Goal: Task Accomplishment & Management: Manage account settings

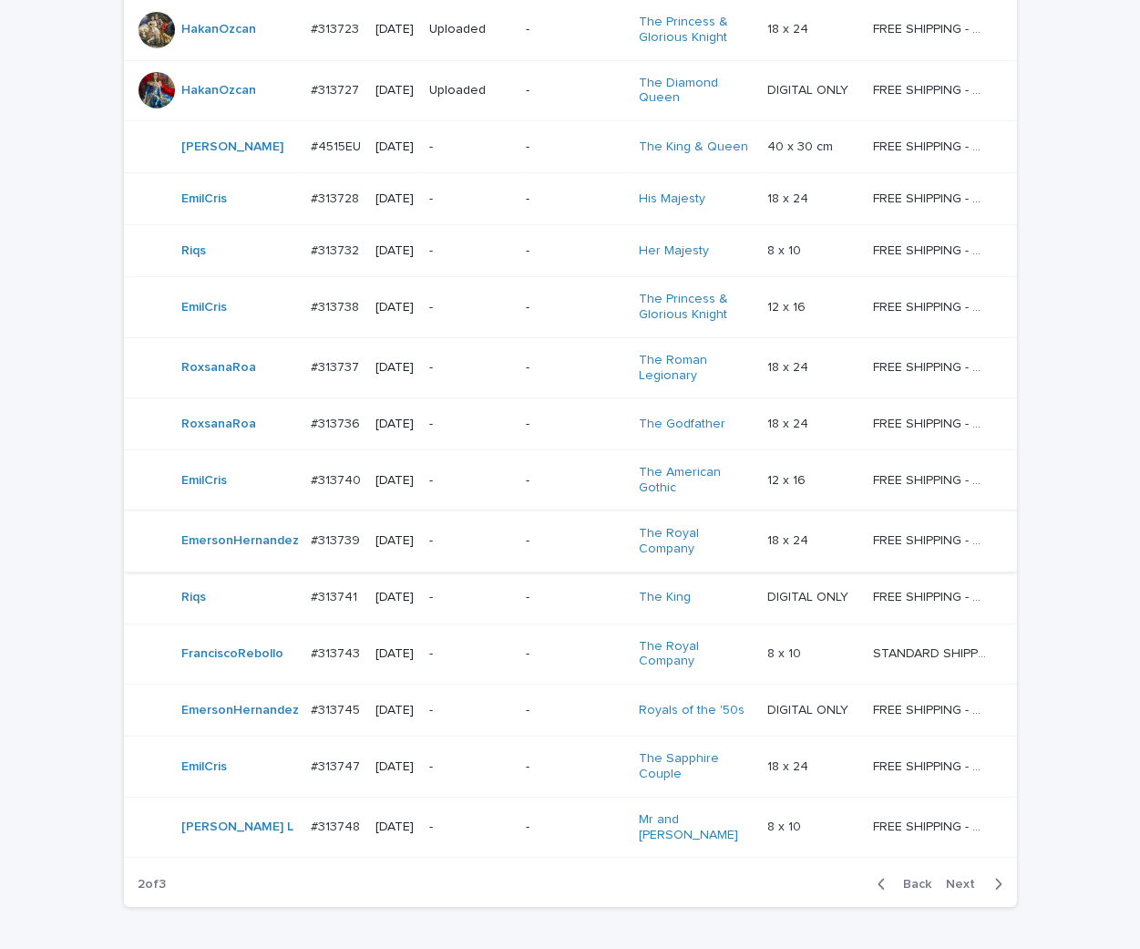
scroll to position [1362, 0]
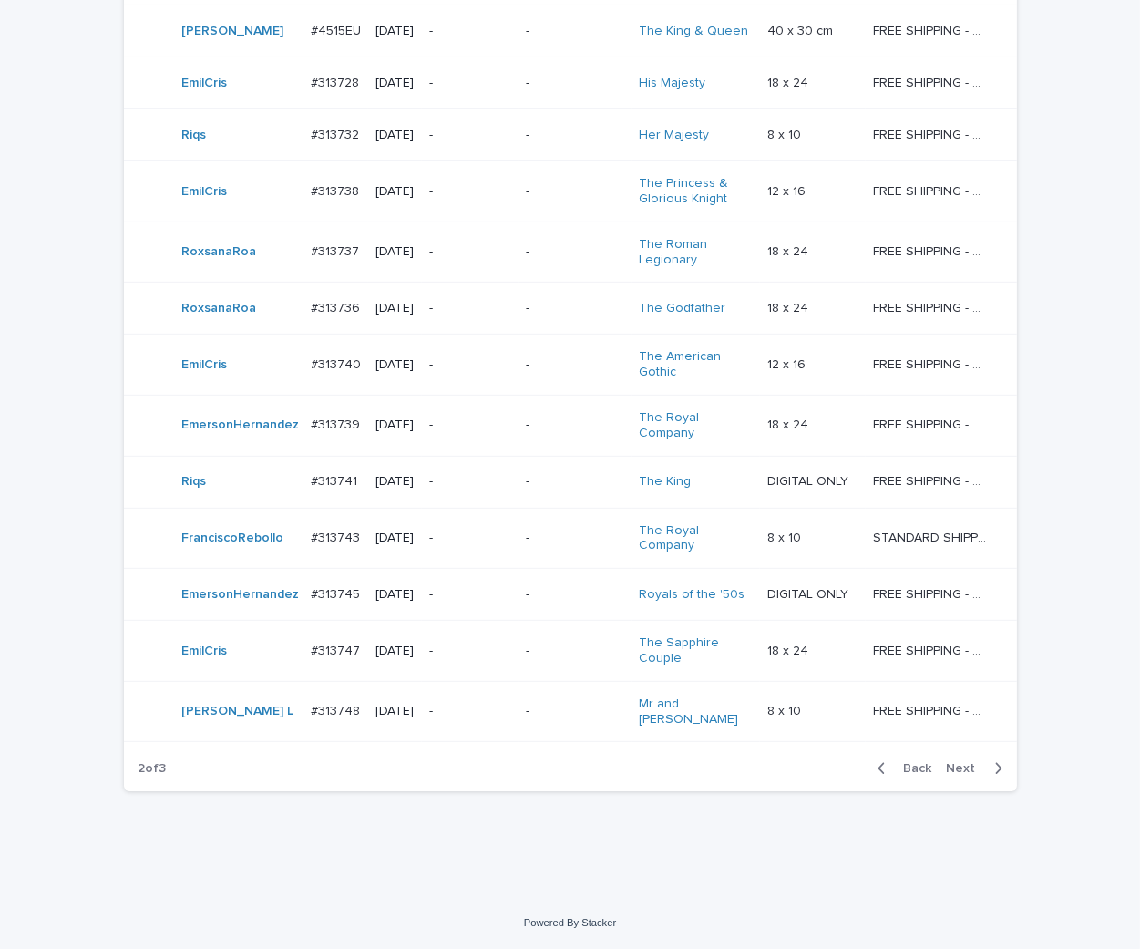
click at [902, 764] on span "Back" at bounding box center [912, 768] width 39 height 13
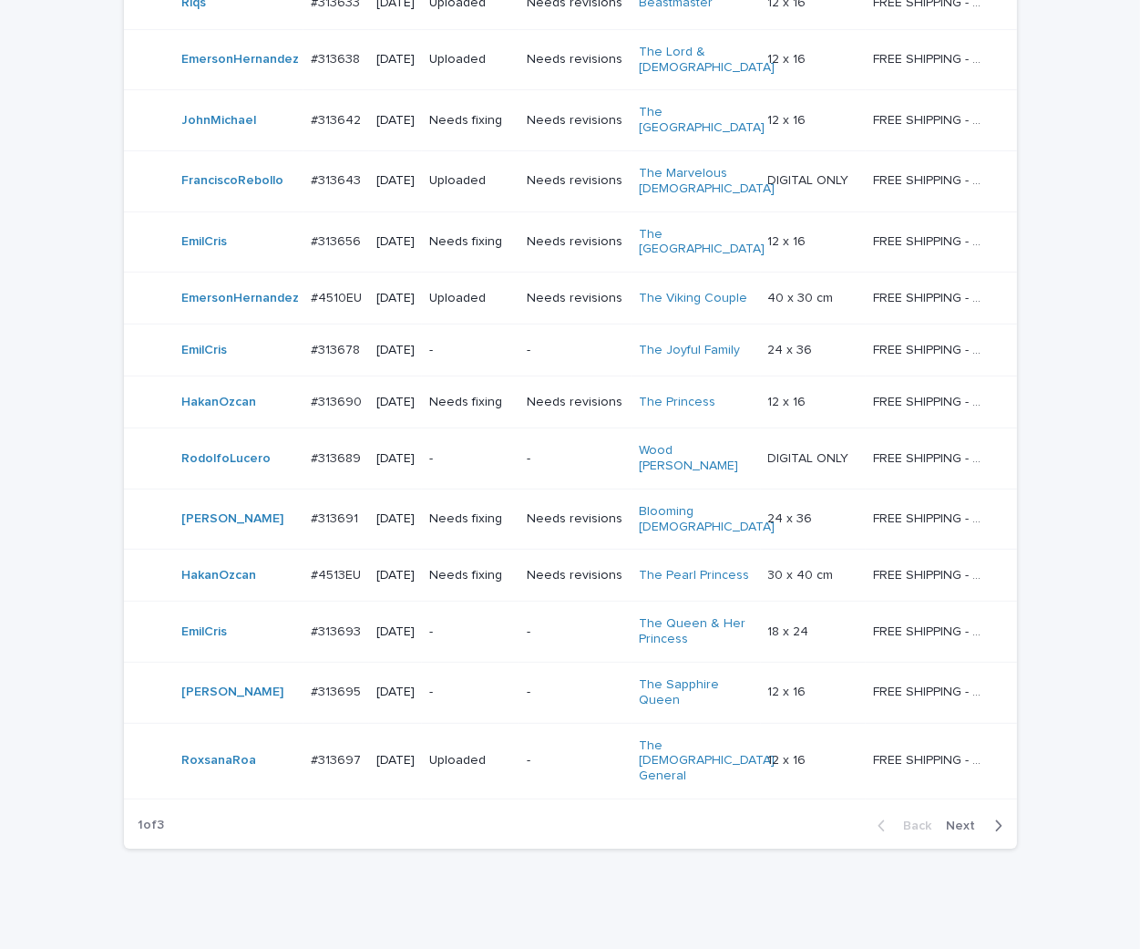
scroll to position [1414, 0]
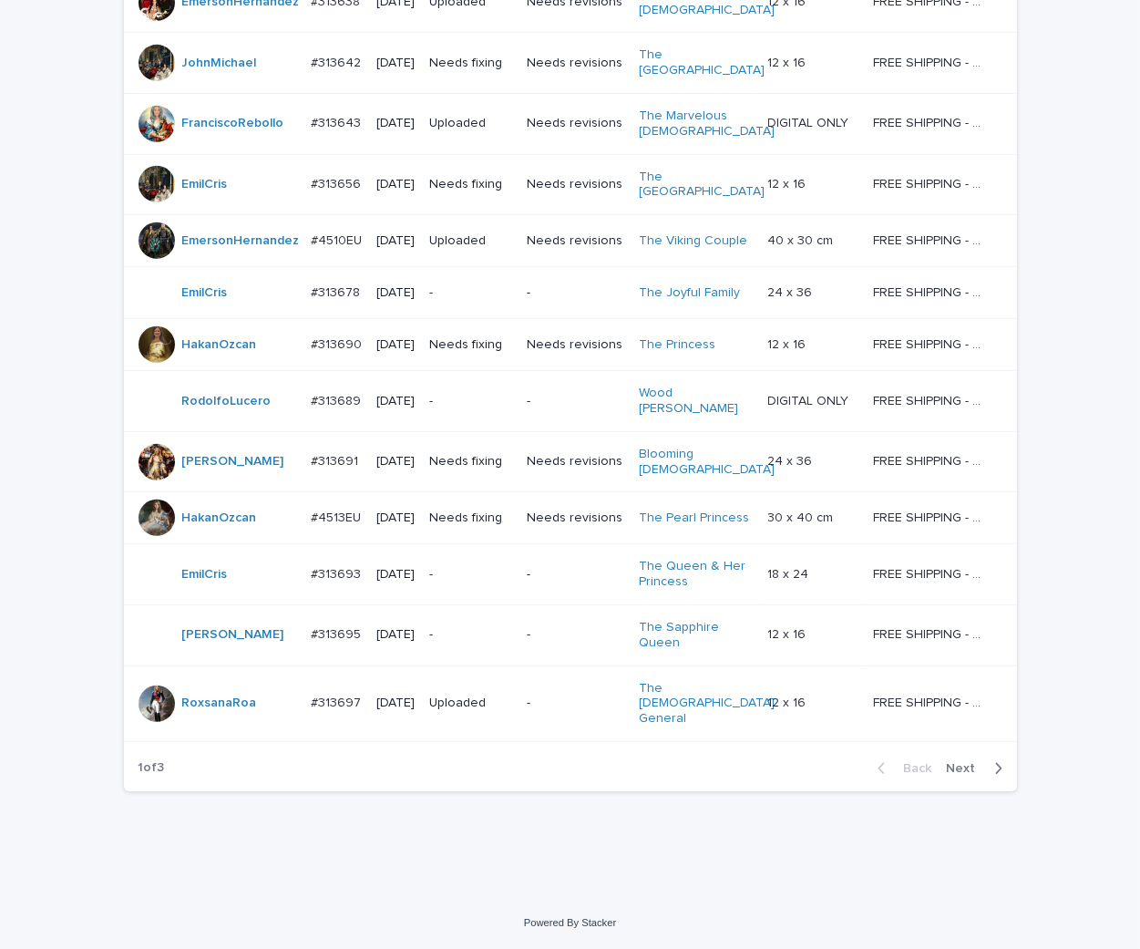
click at [968, 762] on span "Next" at bounding box center [967, 768] width 40 height 13
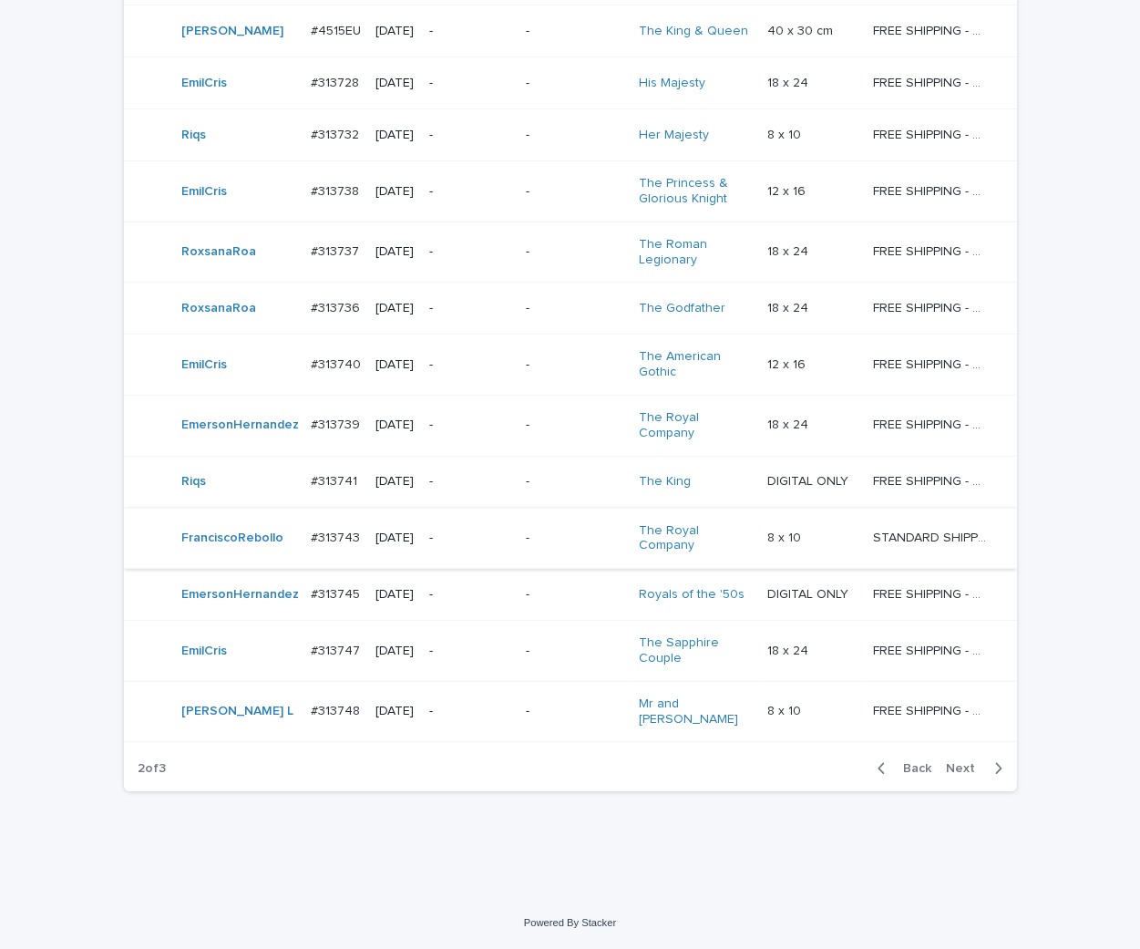
scroll to position [1362, 0]
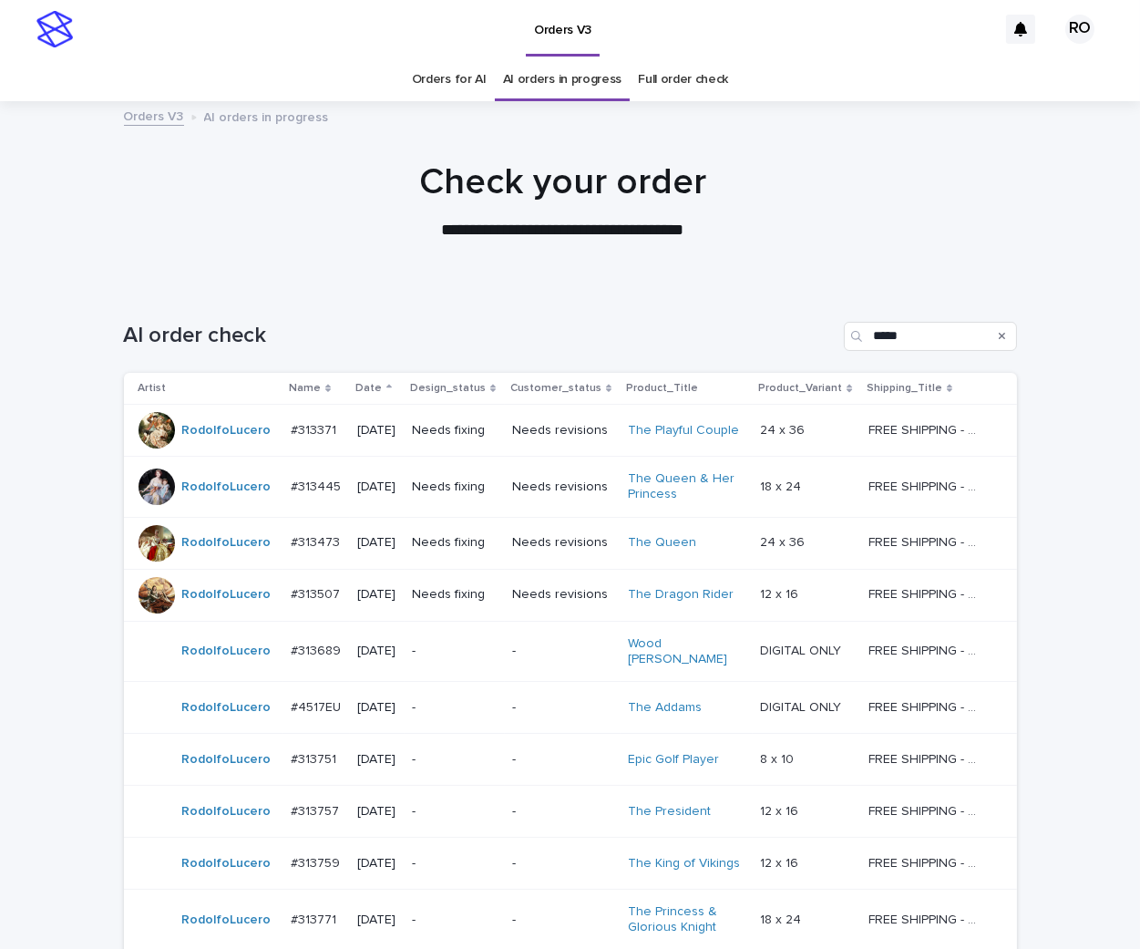
scroll to position [202, 0]
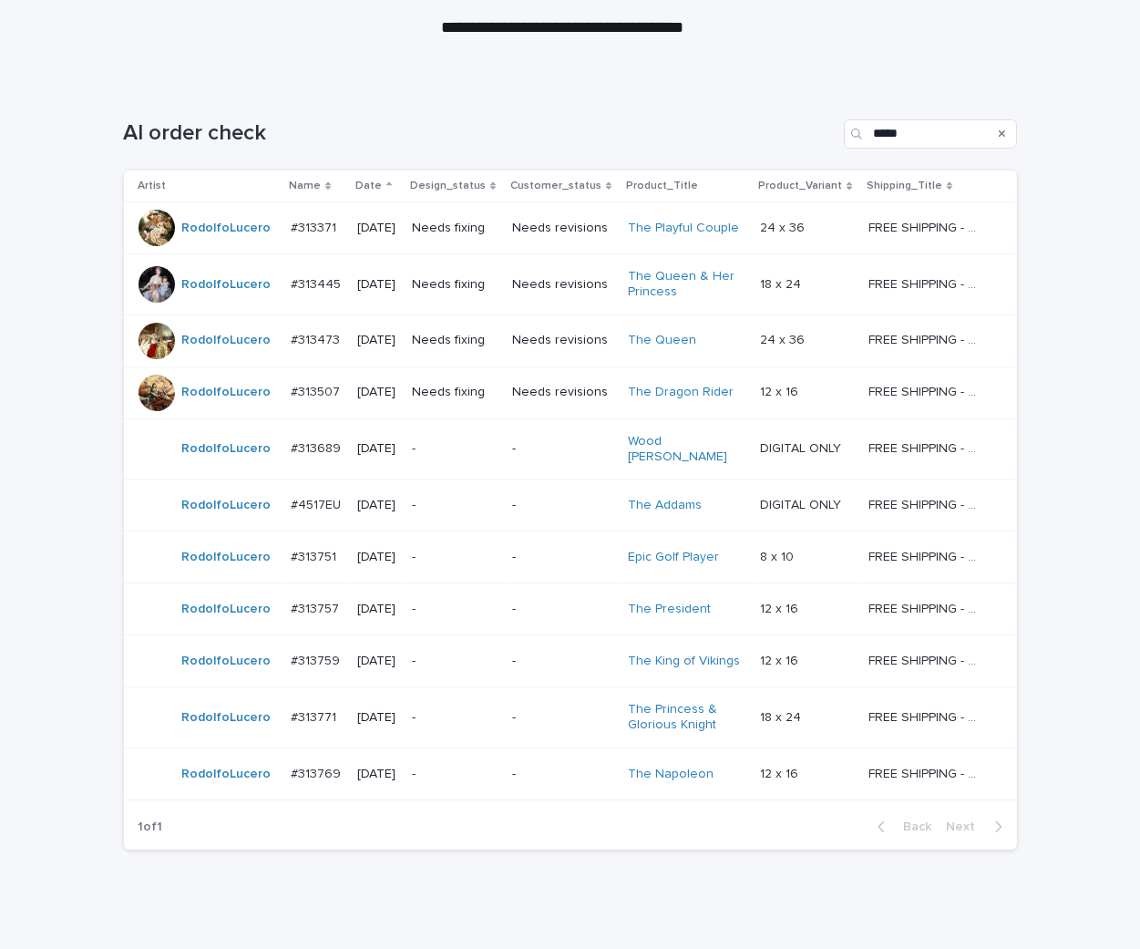
click at [475, 341] on p "Needs fixing" at bounding box center [455, 340] width 86 height 15
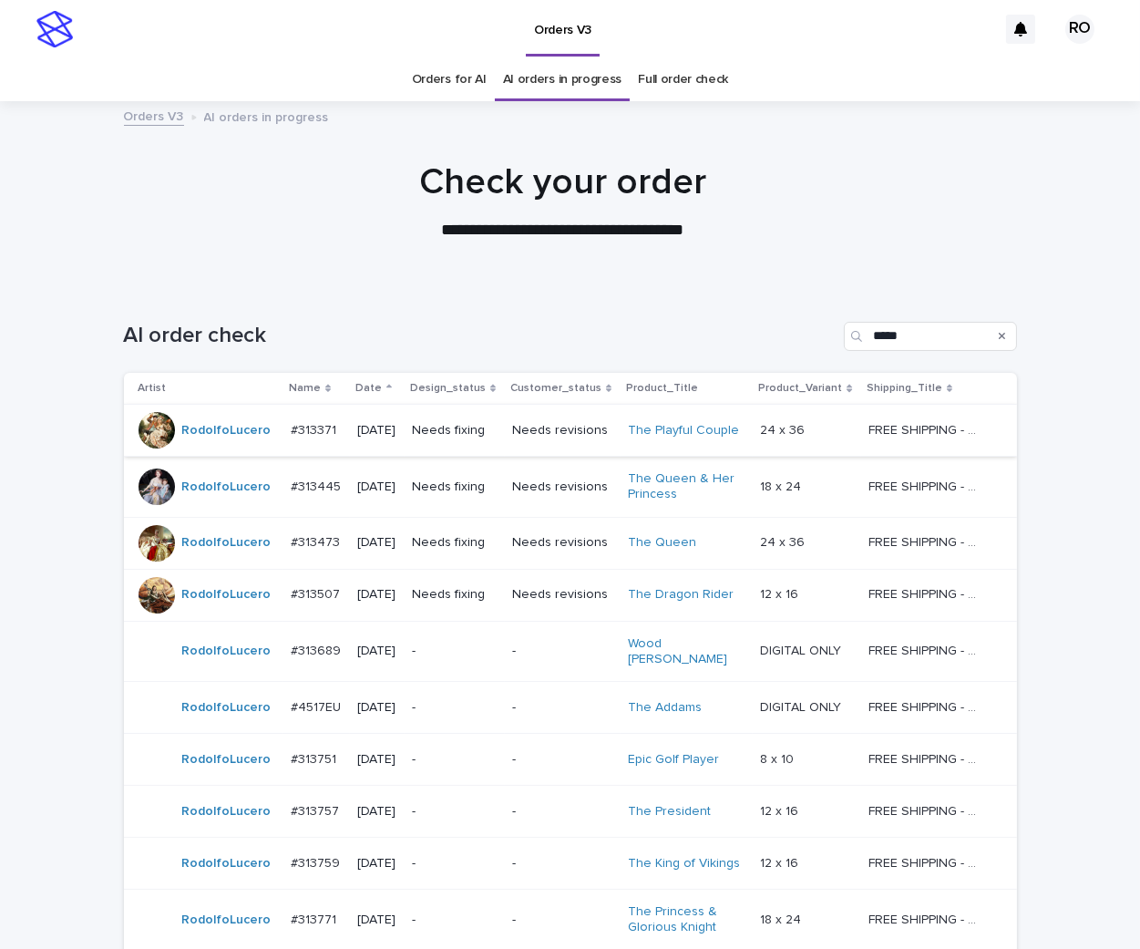
scroll to position [58, 0]
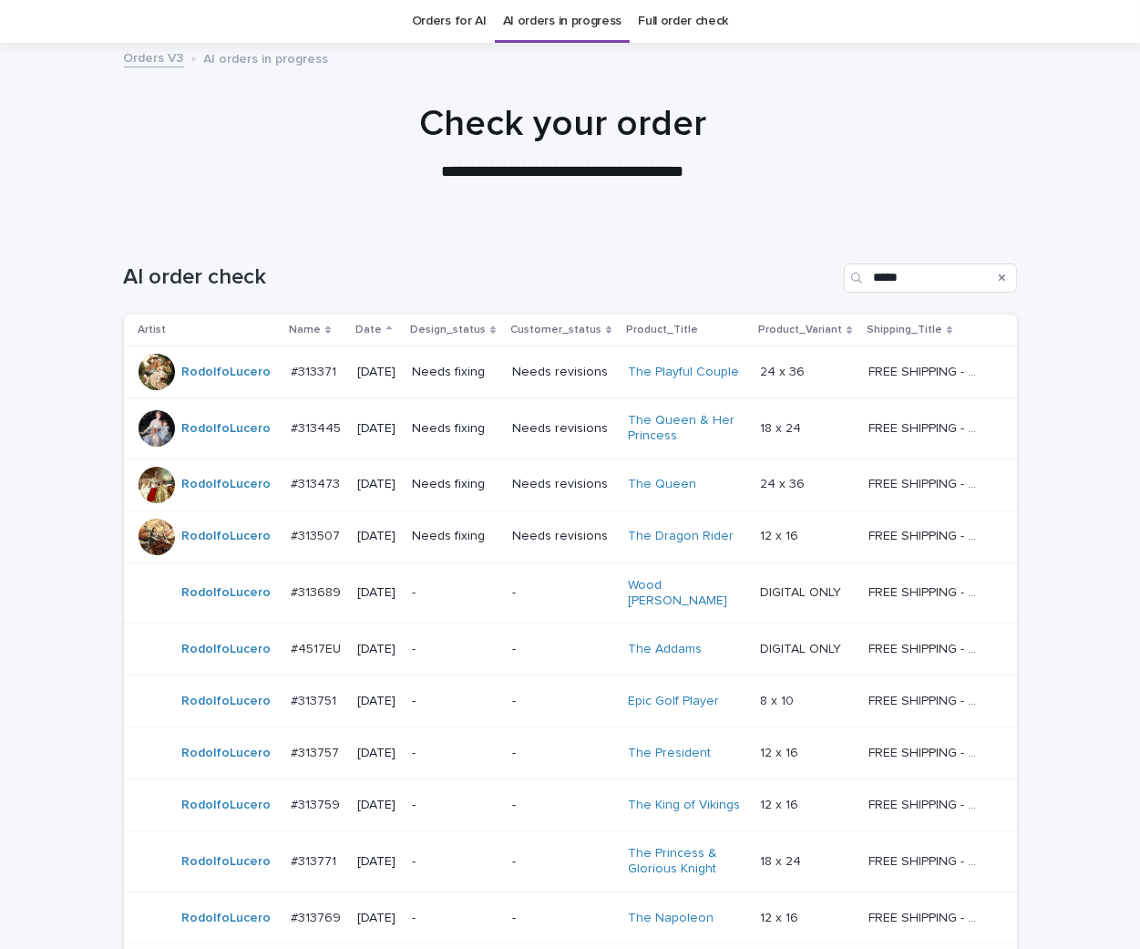
click at [541, 588] on p "-" at bounding box center [562, 592] width 101 height 15
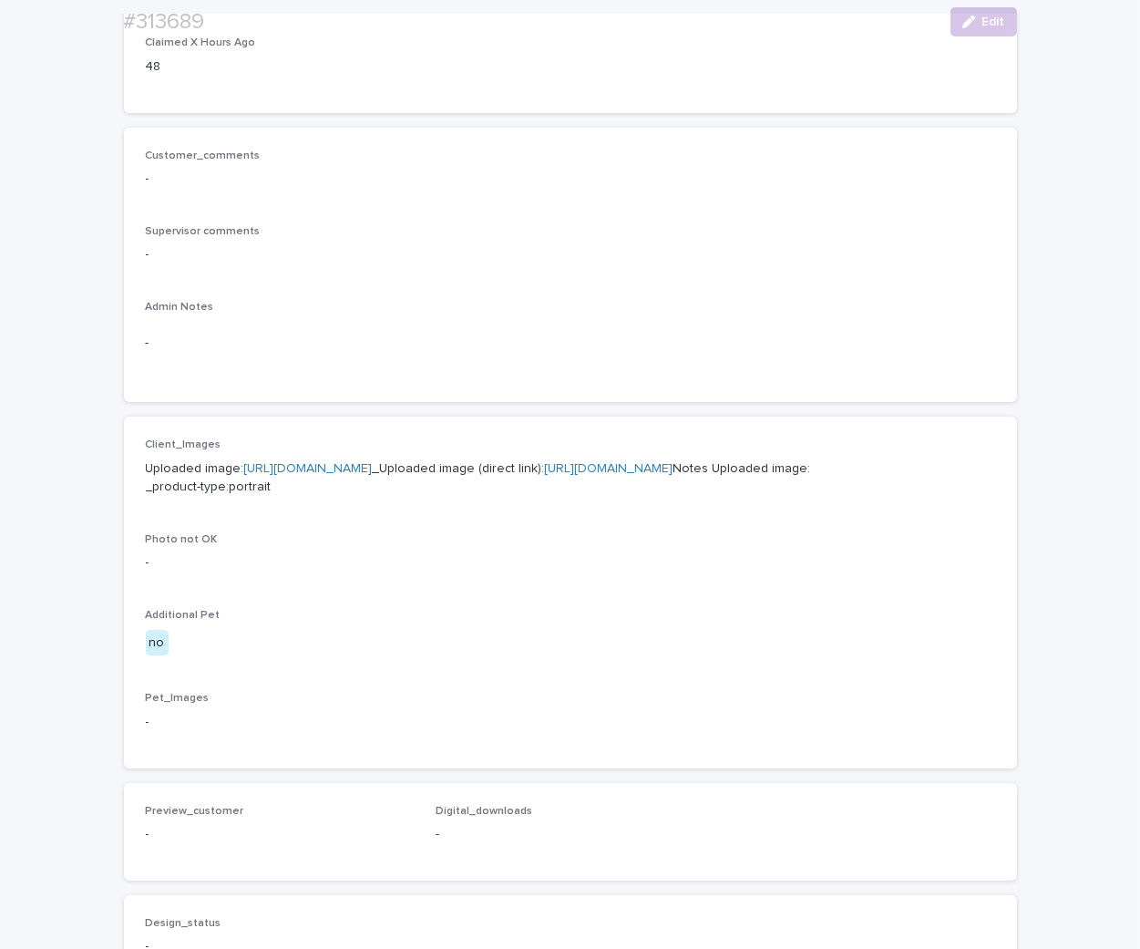
scroll to position [405, 0]
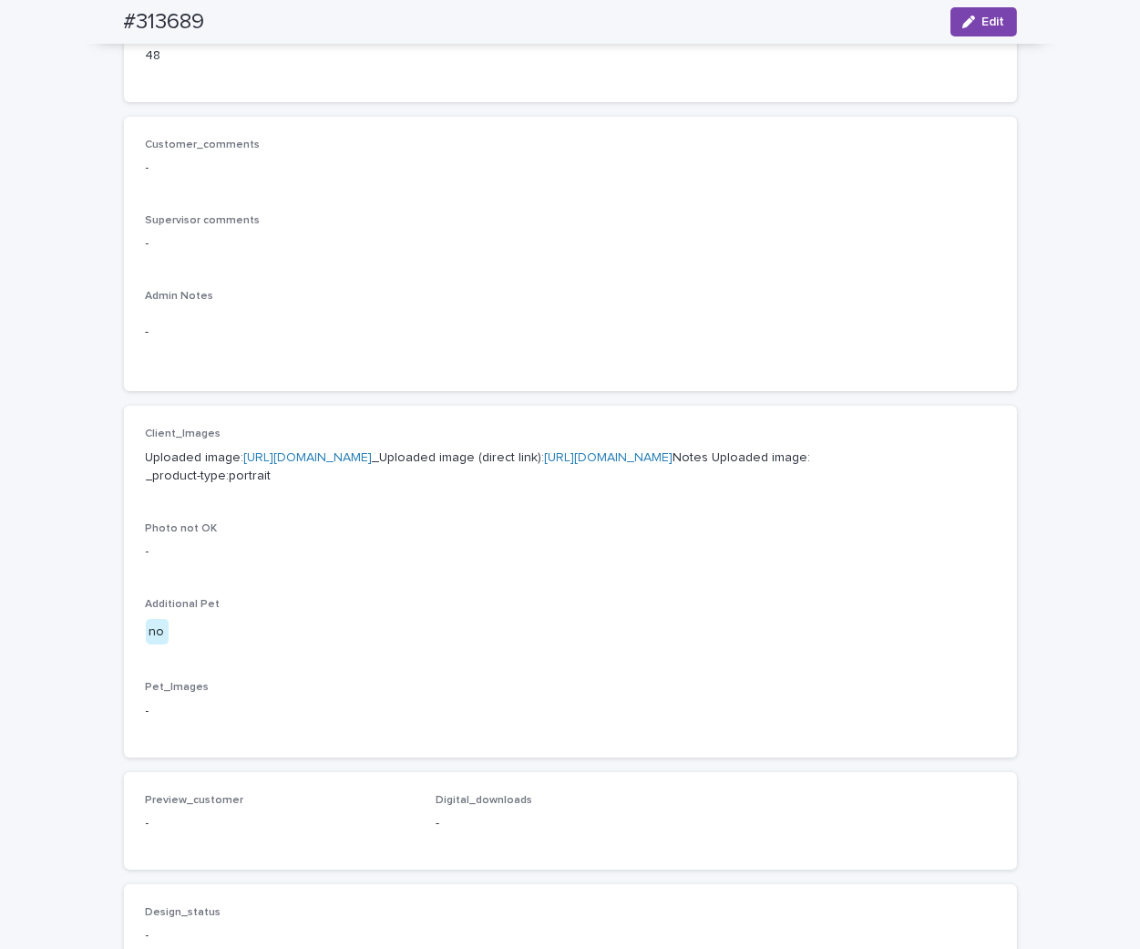
click at [554, 282] on div "Customer_comments - Supervisor comments - Admin Notes -" at bounding box center [570, 254] width 849 height 231
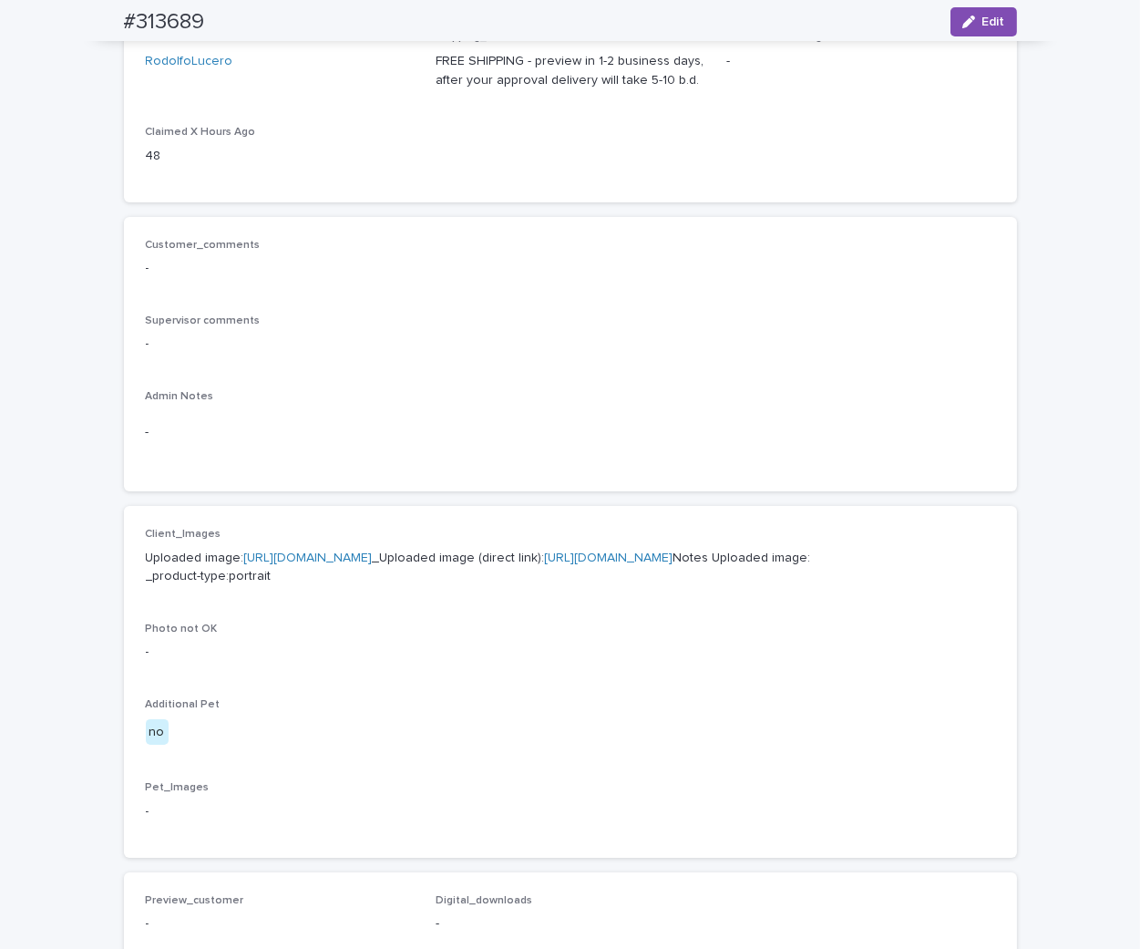
scroll to position [0, 0]
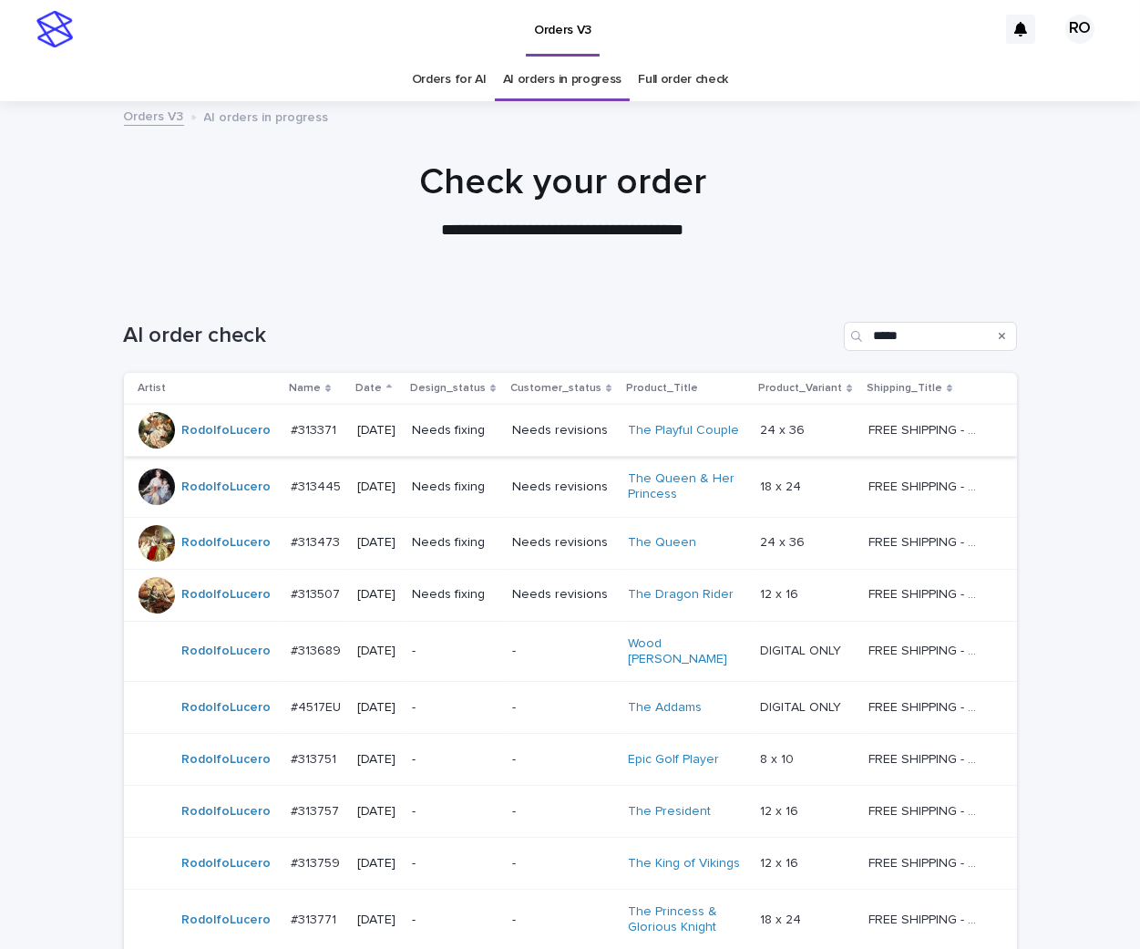
scroll to position [58, 0]
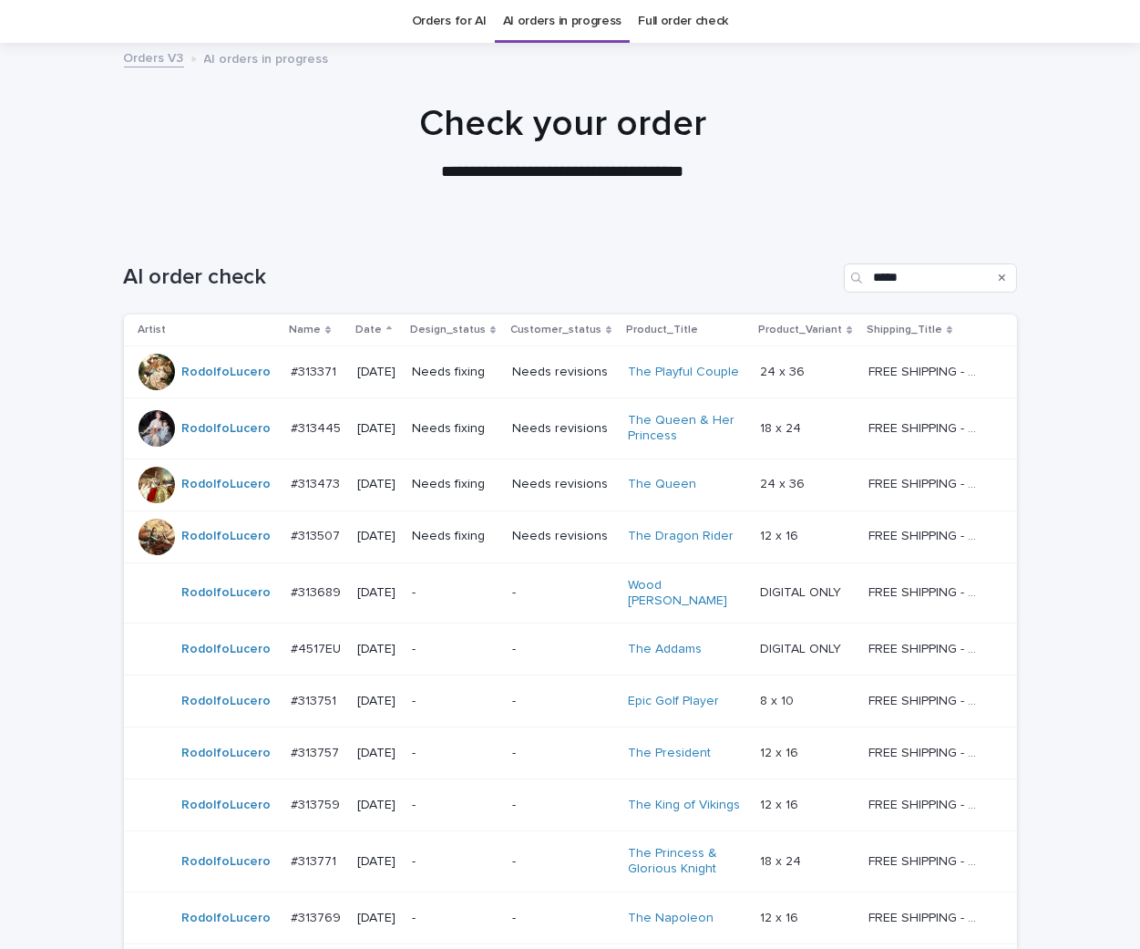
click at [495, 429] on p "Needs fixing" at bounding box center [455, 428] width 86 height 15
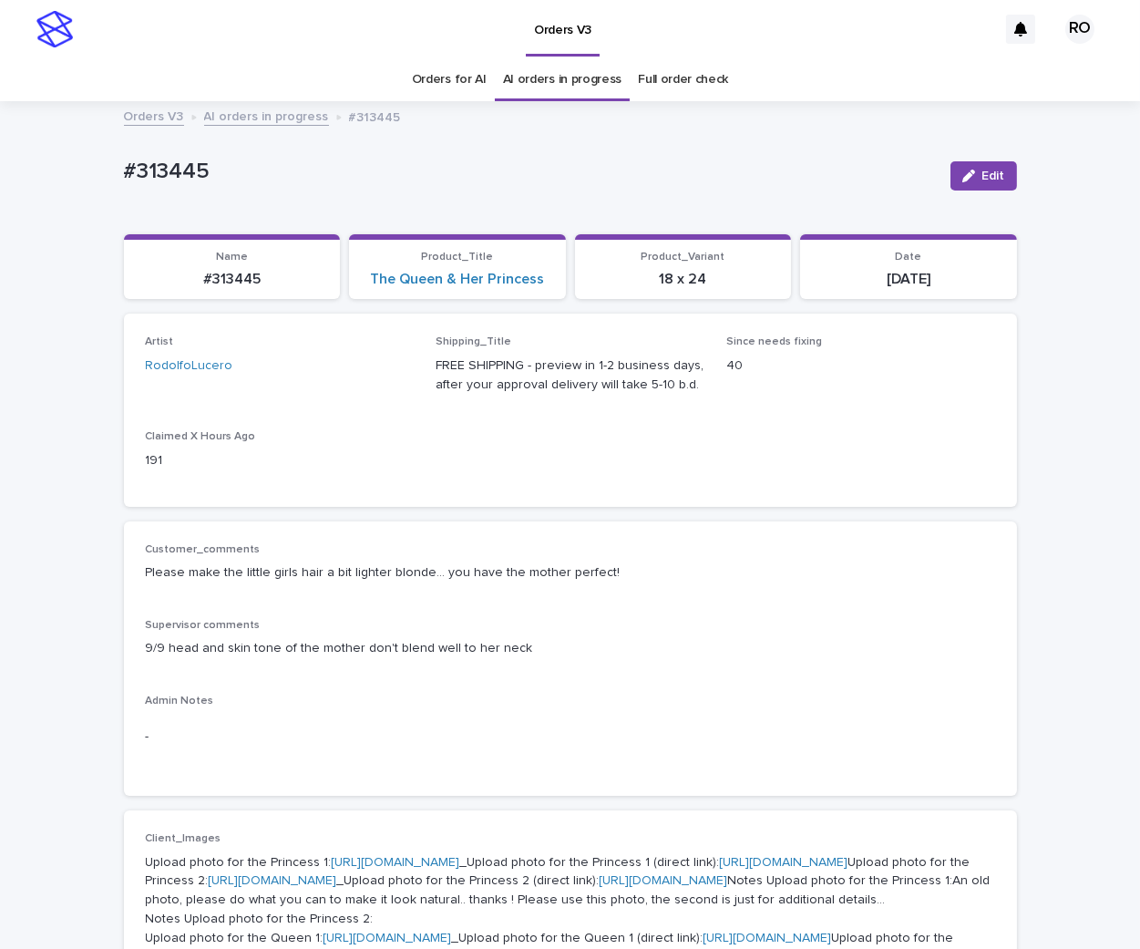
click at [971, 557] on div "Customer_comments Please make the little girls hair a bit lighter blonde… you h…" at bounding box center [570, 570] width 849 height 54
click at [906, 584] on div "Customer_comments Please make the little girls hair a bit lighter blonde… you h…" at bounding box center [570, 570] width 849 height 54
click at [967, 369] on p "40" at bounding box center [860, 365] width 269 height 19
drag, startPoint x: 250, startPoint y: 303, endPoint x: 156, endPoint y: 250, distance: 107.7
click at [152, 288] on div "Loading... Saving… Name #313445 Product_Title The Queen & Her Princess Product_…" at bounding box center [570, 274] width 893 height 80
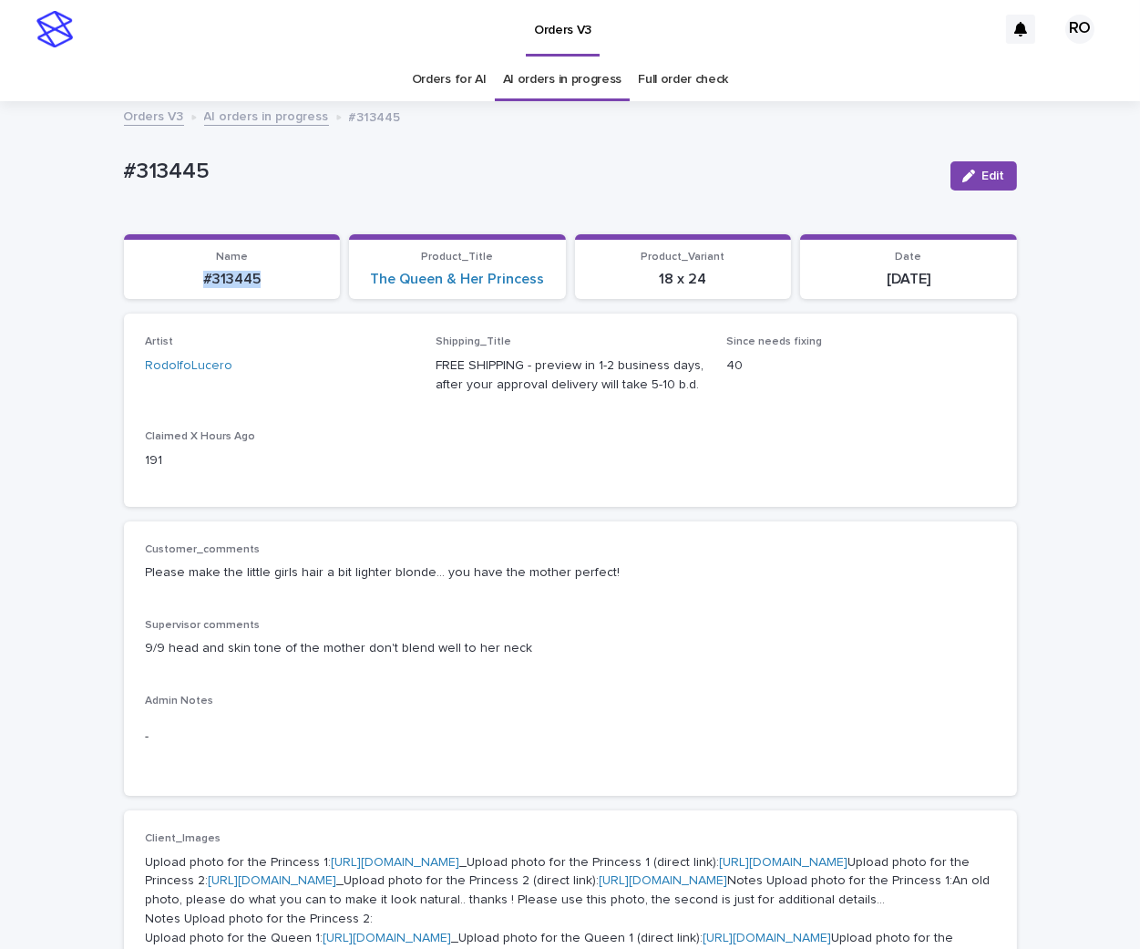
copy p "#313445"
drag, startPoint x: 981, startPoint y: 174, endPoint x: 1124, endPoint y: 103, distance: 159.8
click at [982, 174] on span "Edit" at bounding box center [993, 175] width 23 height 13
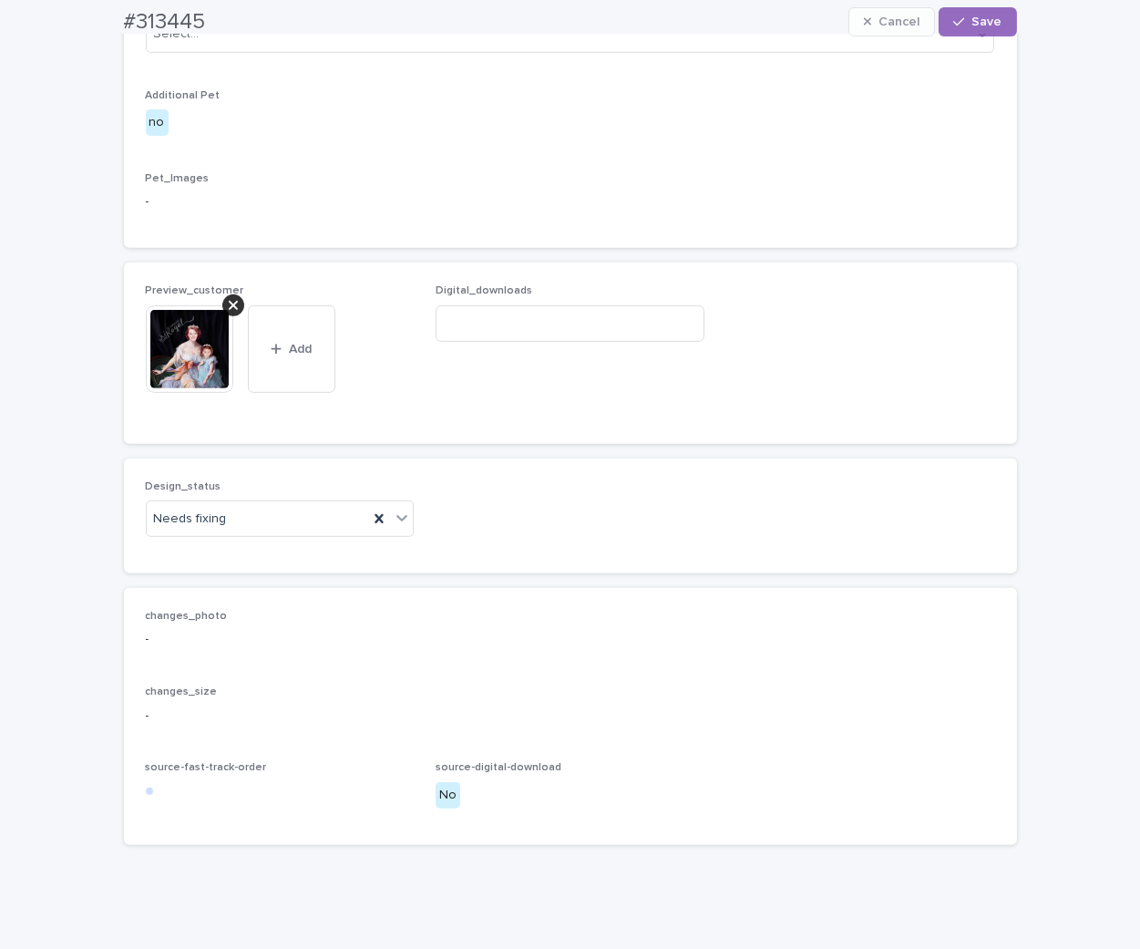
scroll to position [1313, 0]
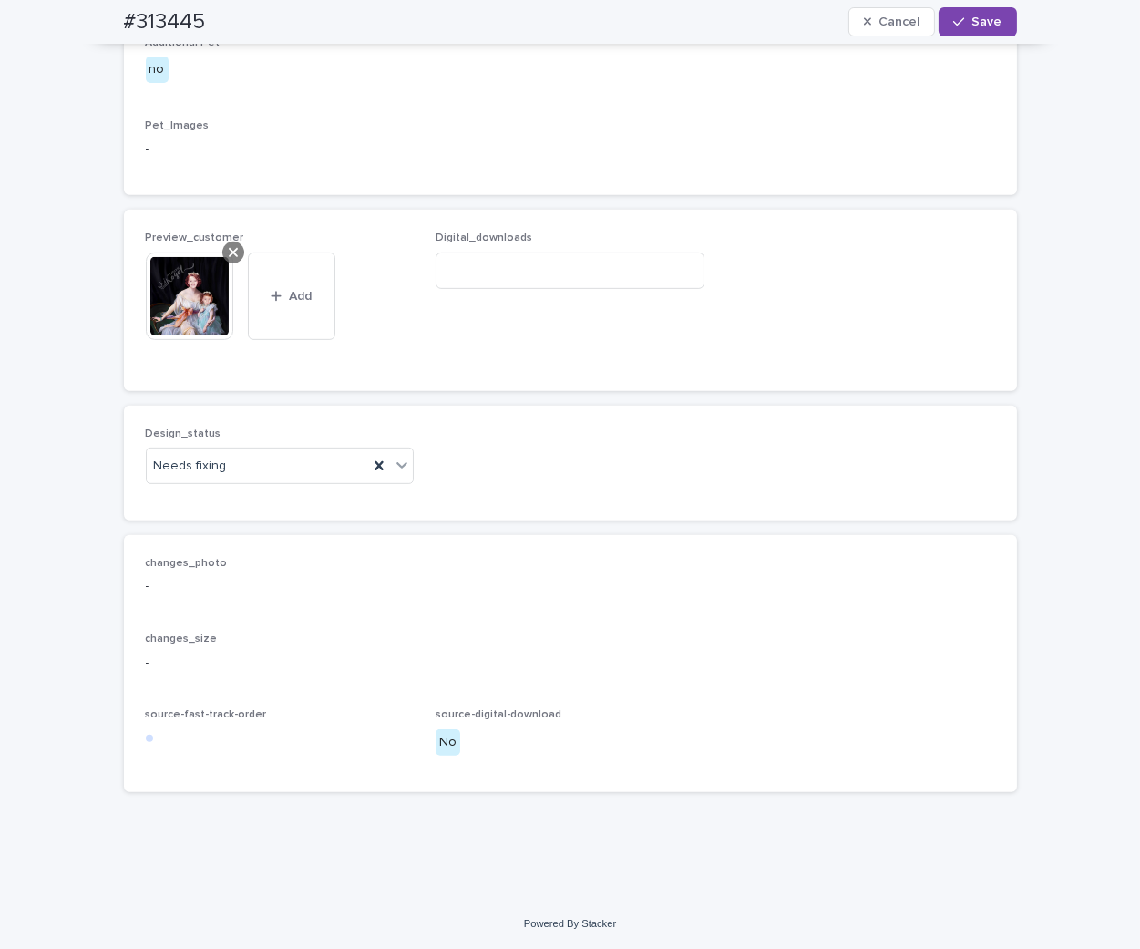
click at [229, 260] on icon at bounding box center [233, 252] width 9 height 15
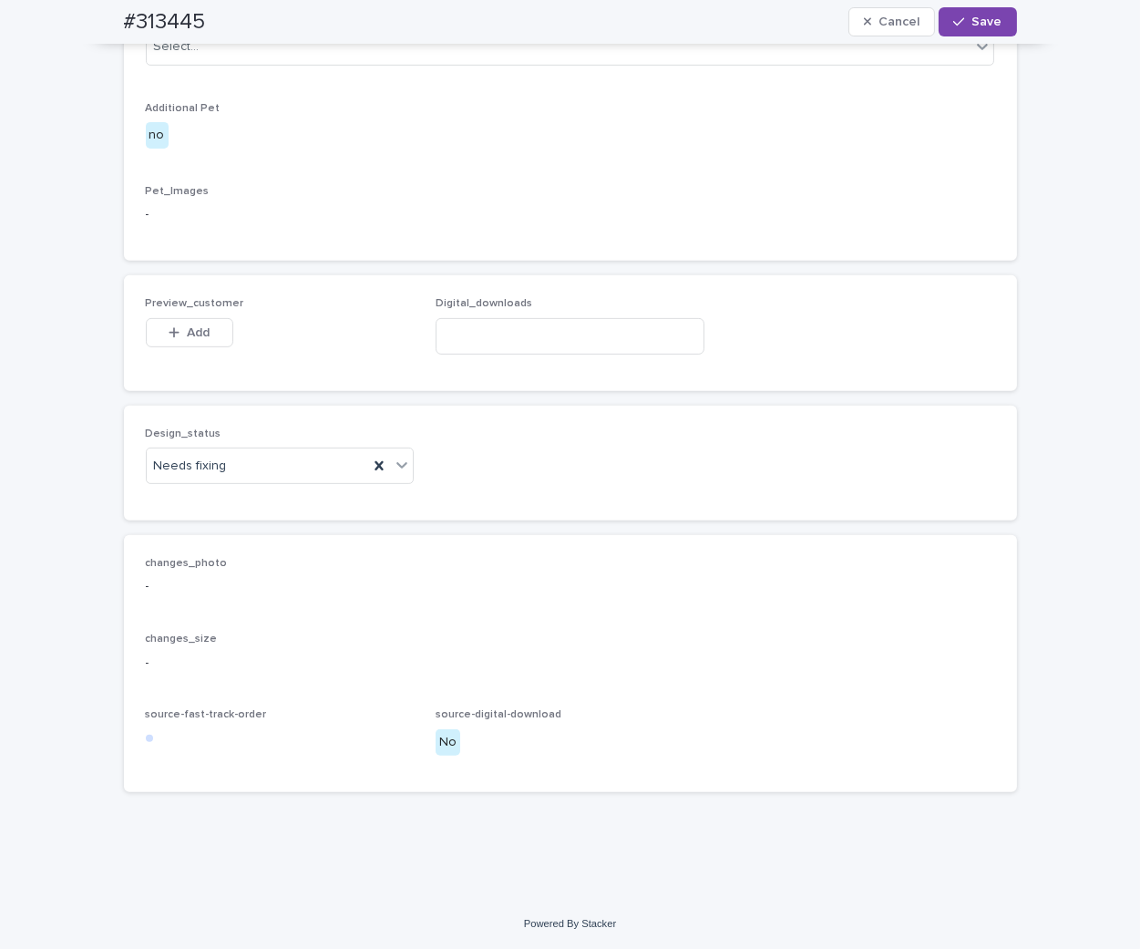
click at [385, 368] on div "Preview_customer This file cannot be opened Download File Add" at bounding box center [280, 332] width 269 height 71
click at [214, 347] on button "Add" at bounding box center [189, 332] width 87 height 29
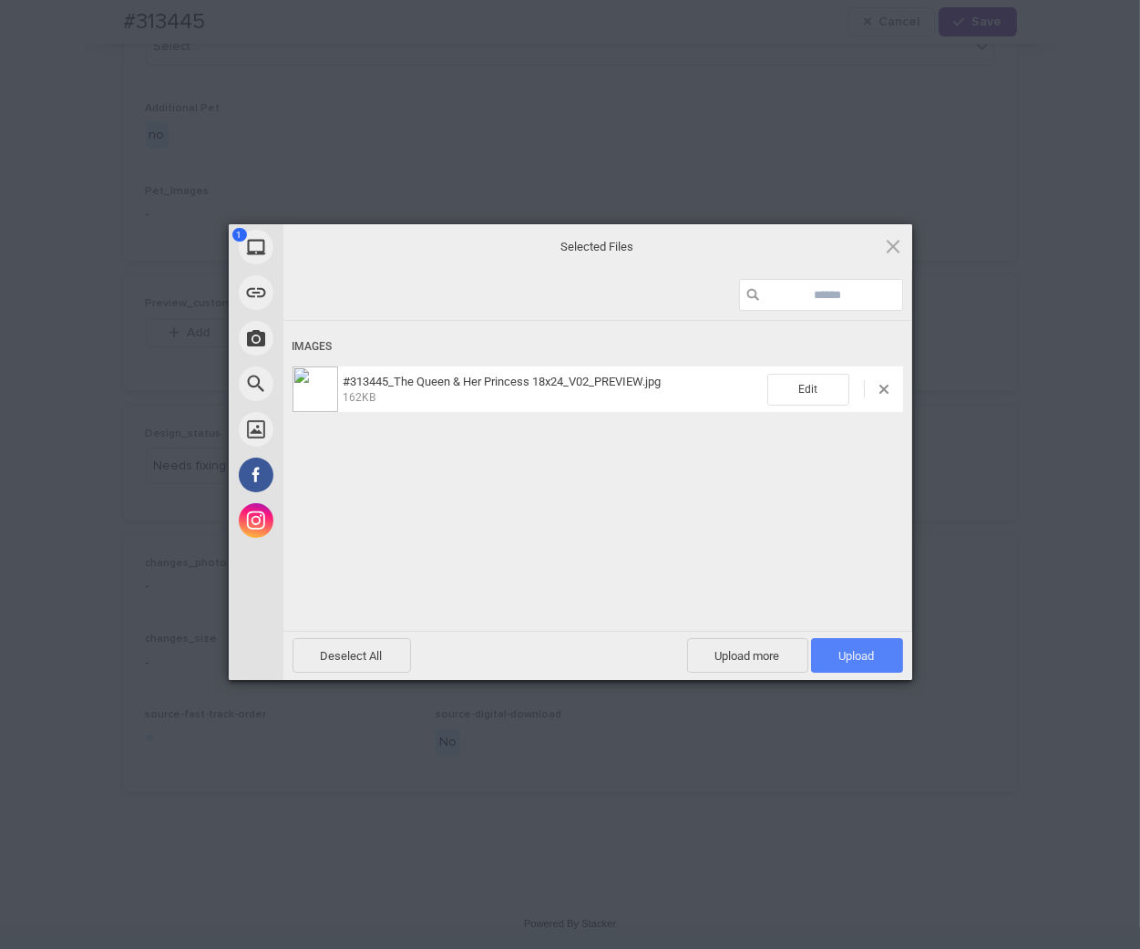
click at [853, 652] on span "Upload 1" at bounding box center [857, 656] width 36 height 14
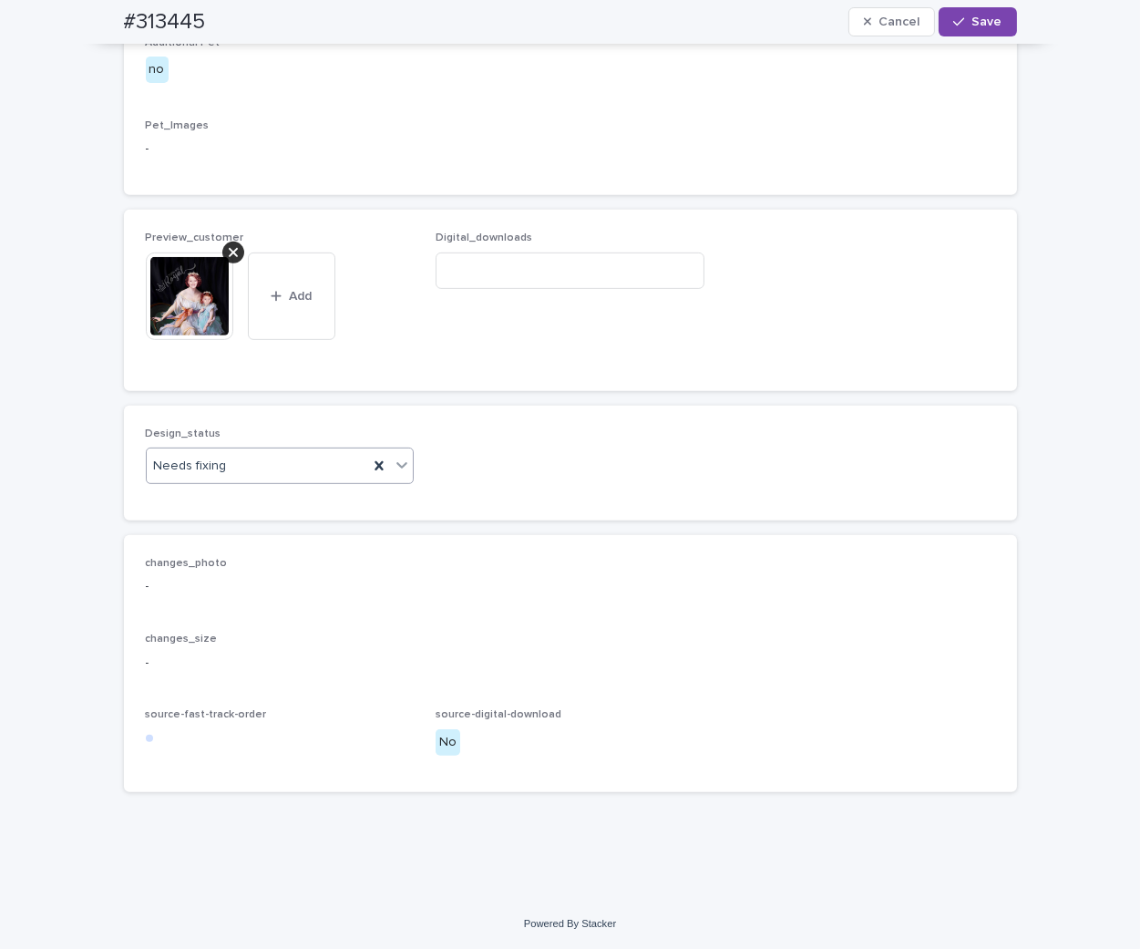
click at [395, 481] on div at bounding box center [402, 464] width 22 height 33
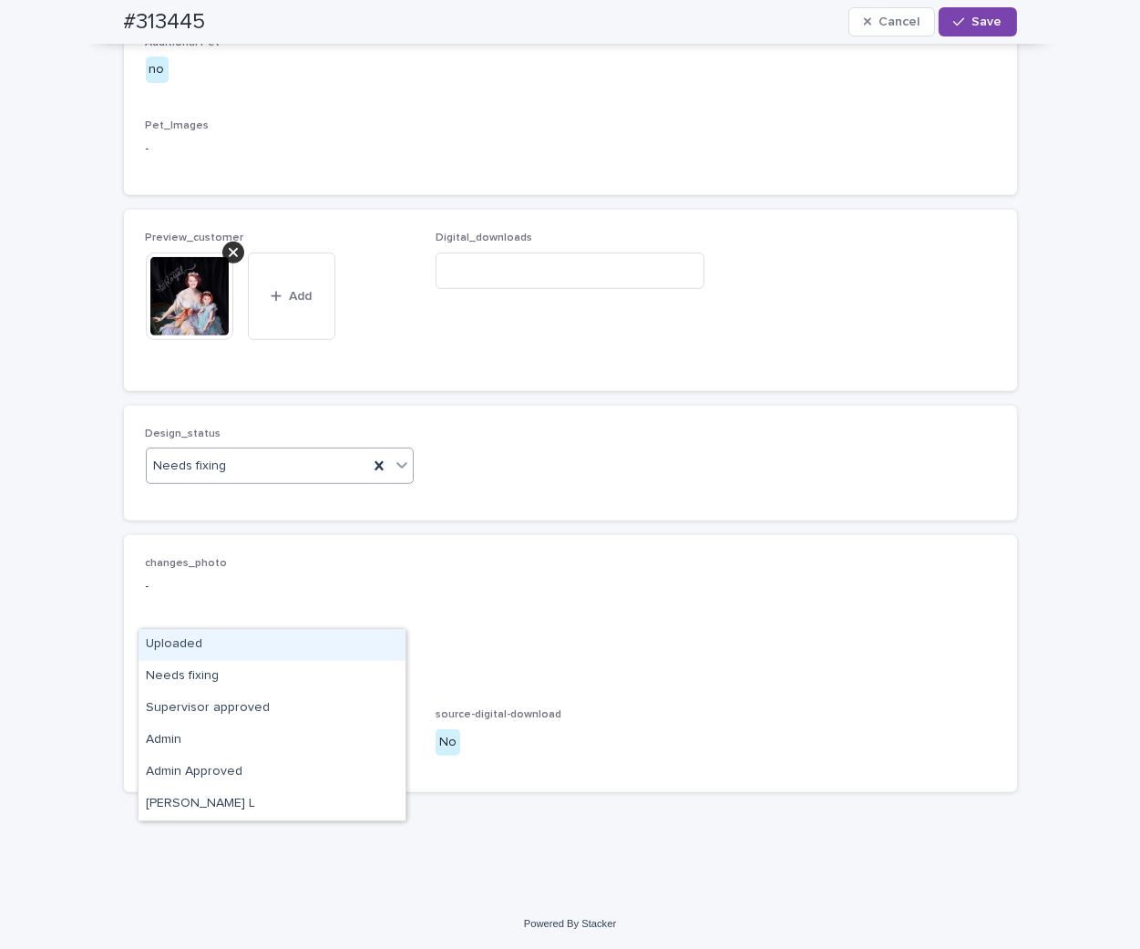
click at [341, 650] on div "Uploaded" at bounding box center [272, 645] width 267 height 32
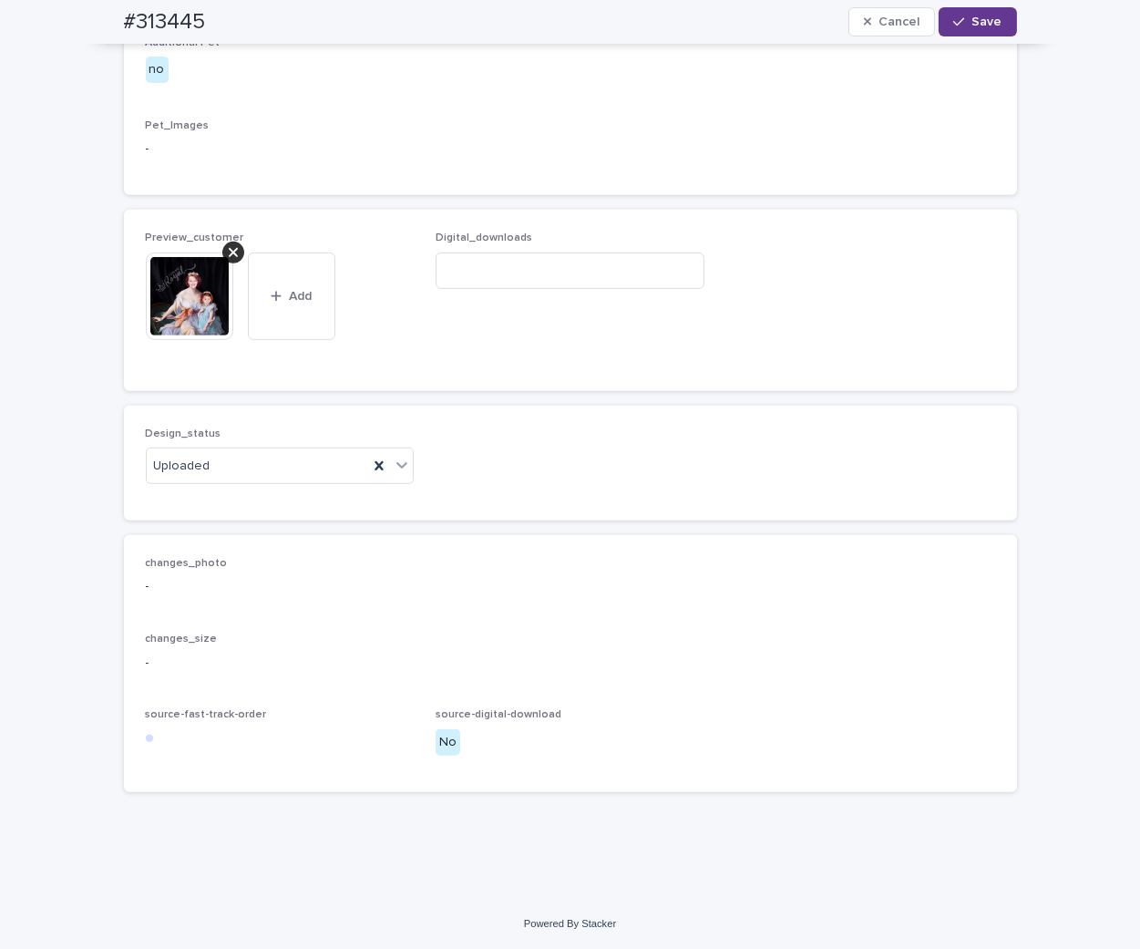
click at [1001, 18] on button "Save" at bounding box center [977, 21] width 77 height 29
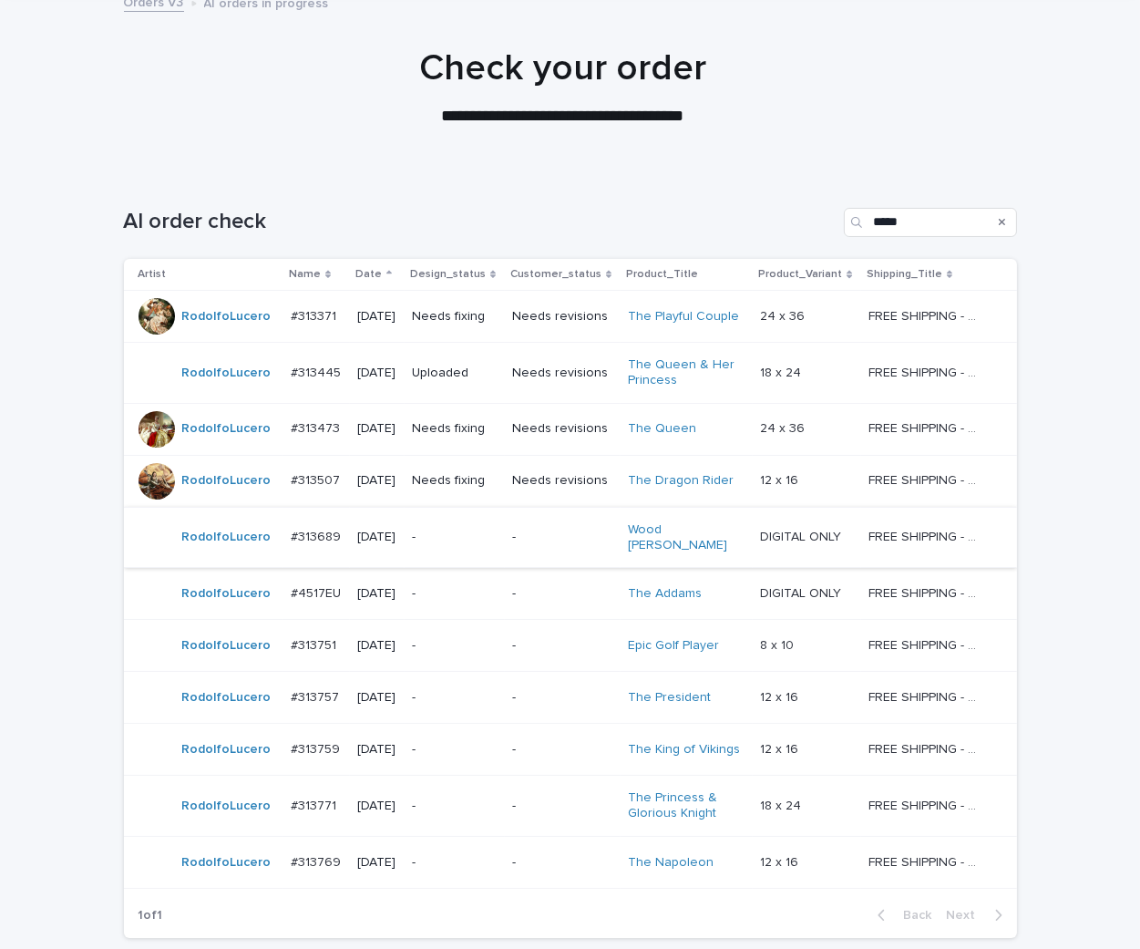
scroll to position [202, 0]
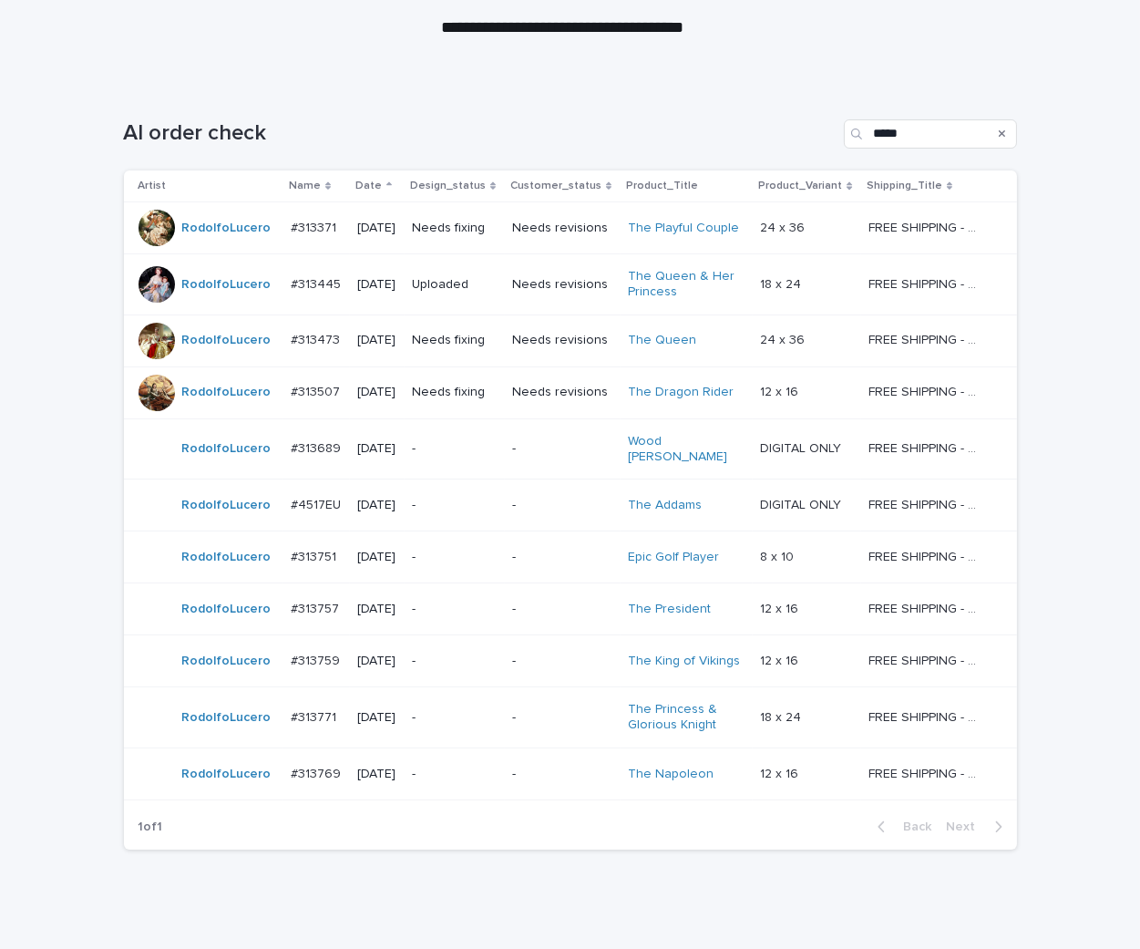
click at [524, 402] on div "Needs revisions" at bounding box center [562, 392] width 101 height 30
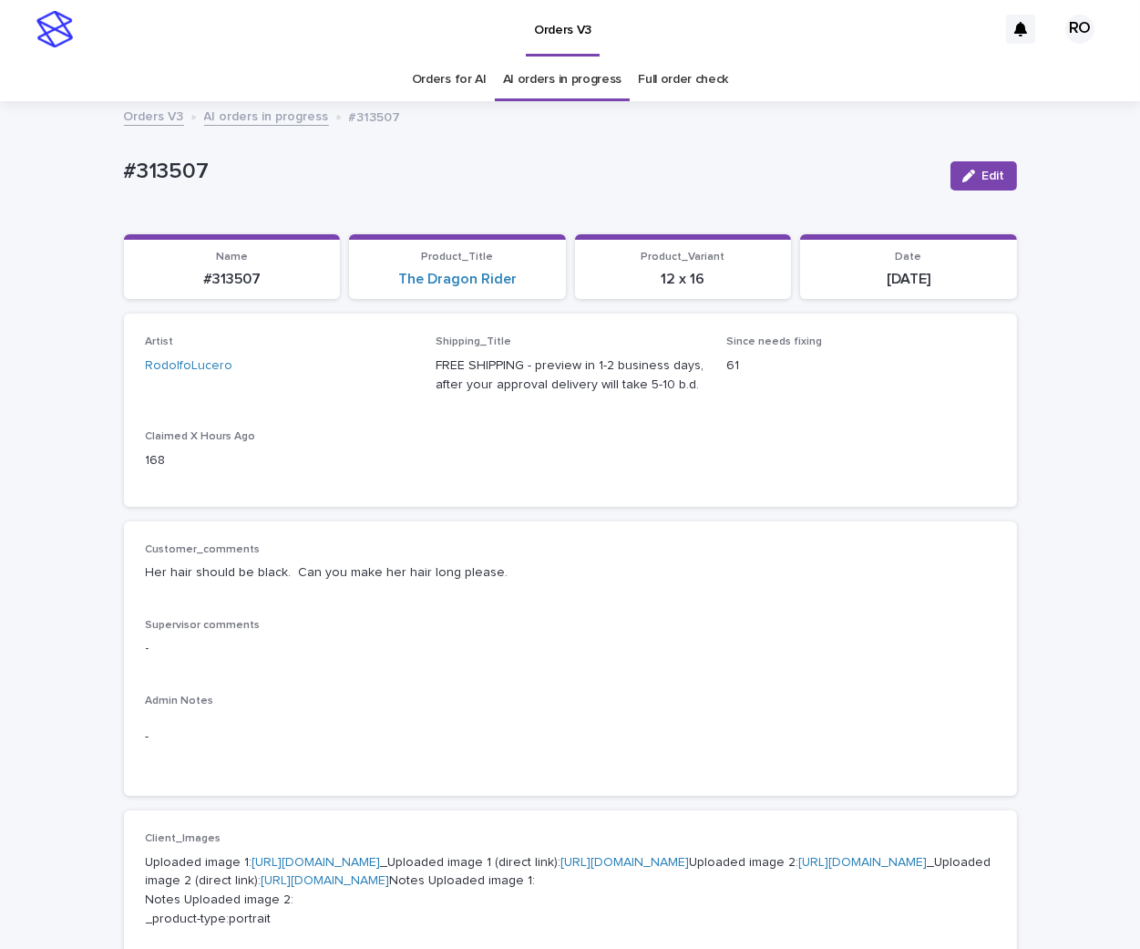
scroll to position [101, 0]
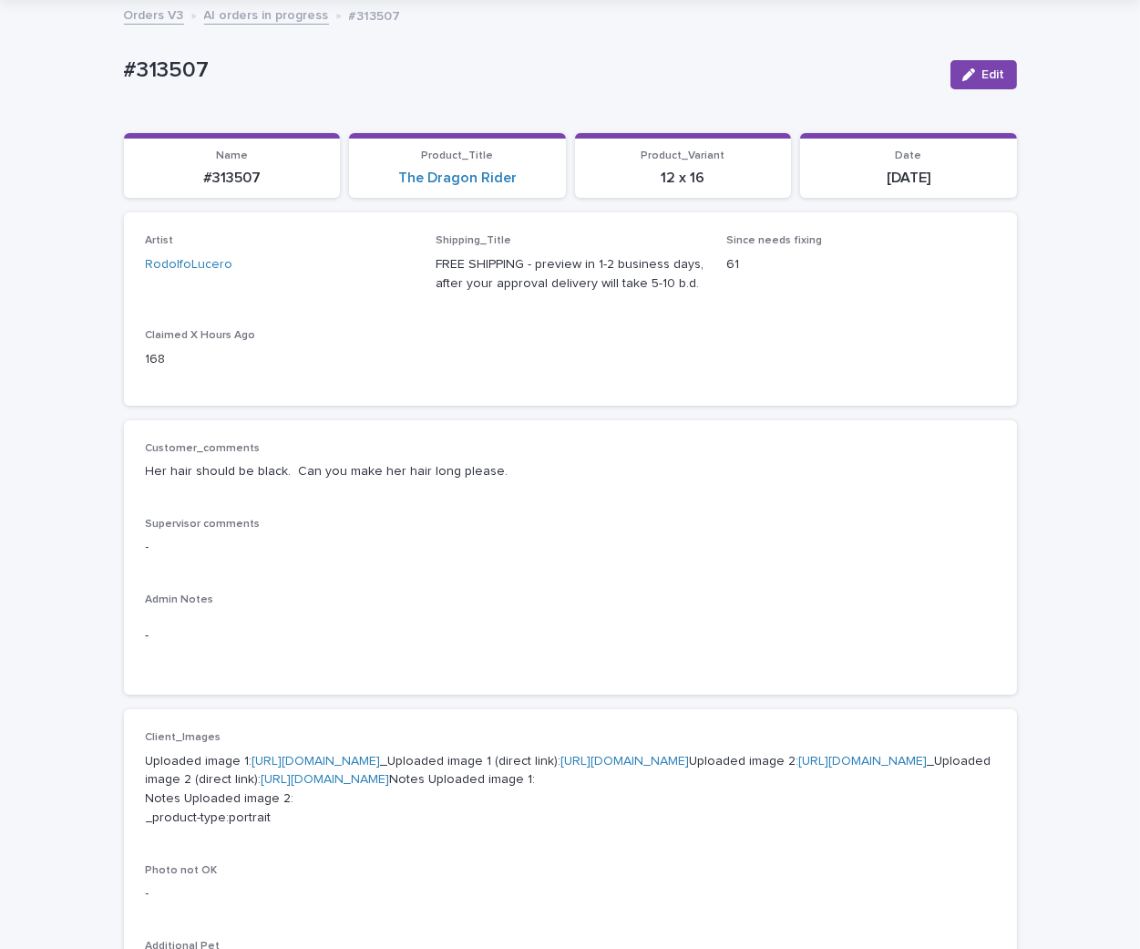
click at [887, 412] on div "Loading... Saving… Artist RodolfoLucero Shipping_Title FREE SHIPPING - preview …" at bounding box center [570, 315] width 893 height 207
click at [850, 68] on p "#313507" at bounding box center [530, 70] width 812 height 26
drag, startPoint x: 277, startPoint y: 183, endPoint x: 180, endPoint y: 189, distance: 97.7
click at [180, 189] on section "Name #313507" at bounding box center [232, 166] width 217 height 66
copy p "#313507"
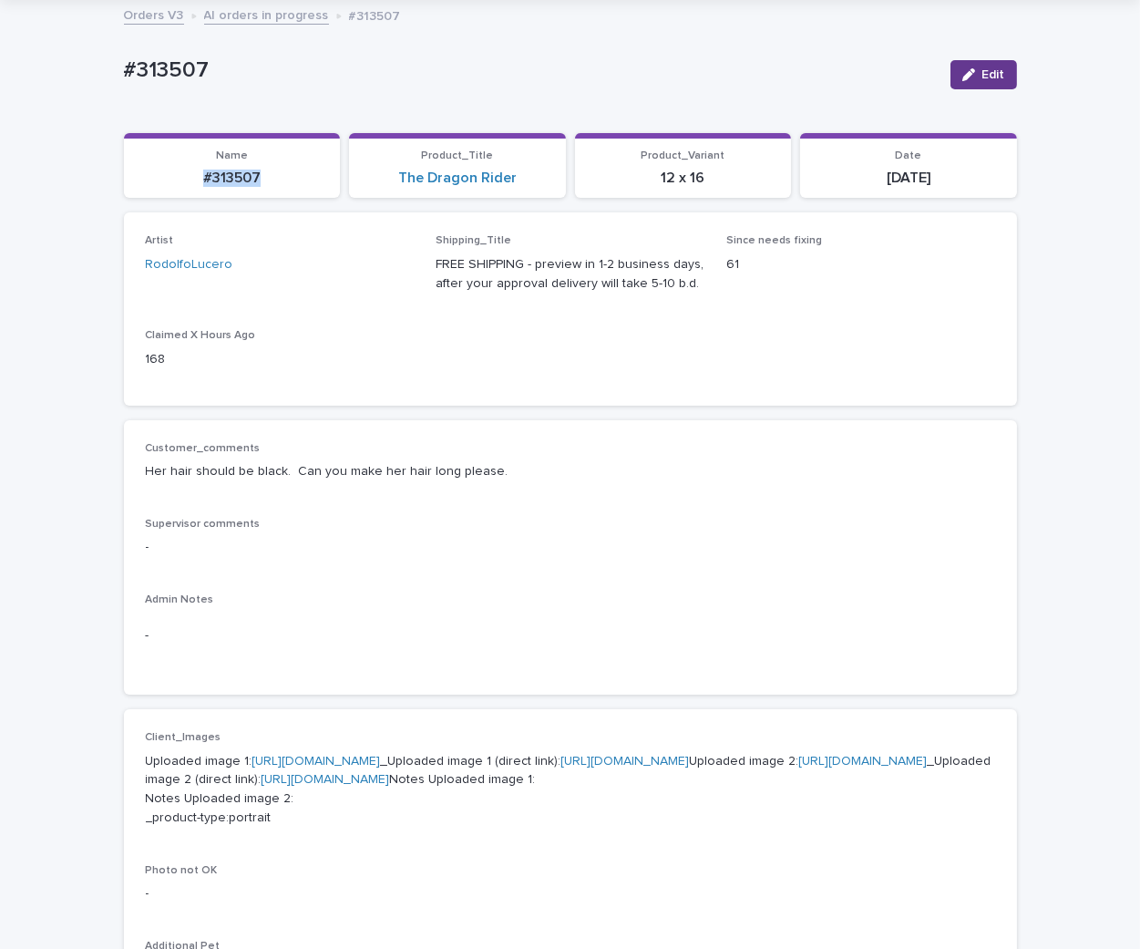
click at [982, 77] on span "Edit" at bounding box center [993, 74] width 23 height 13
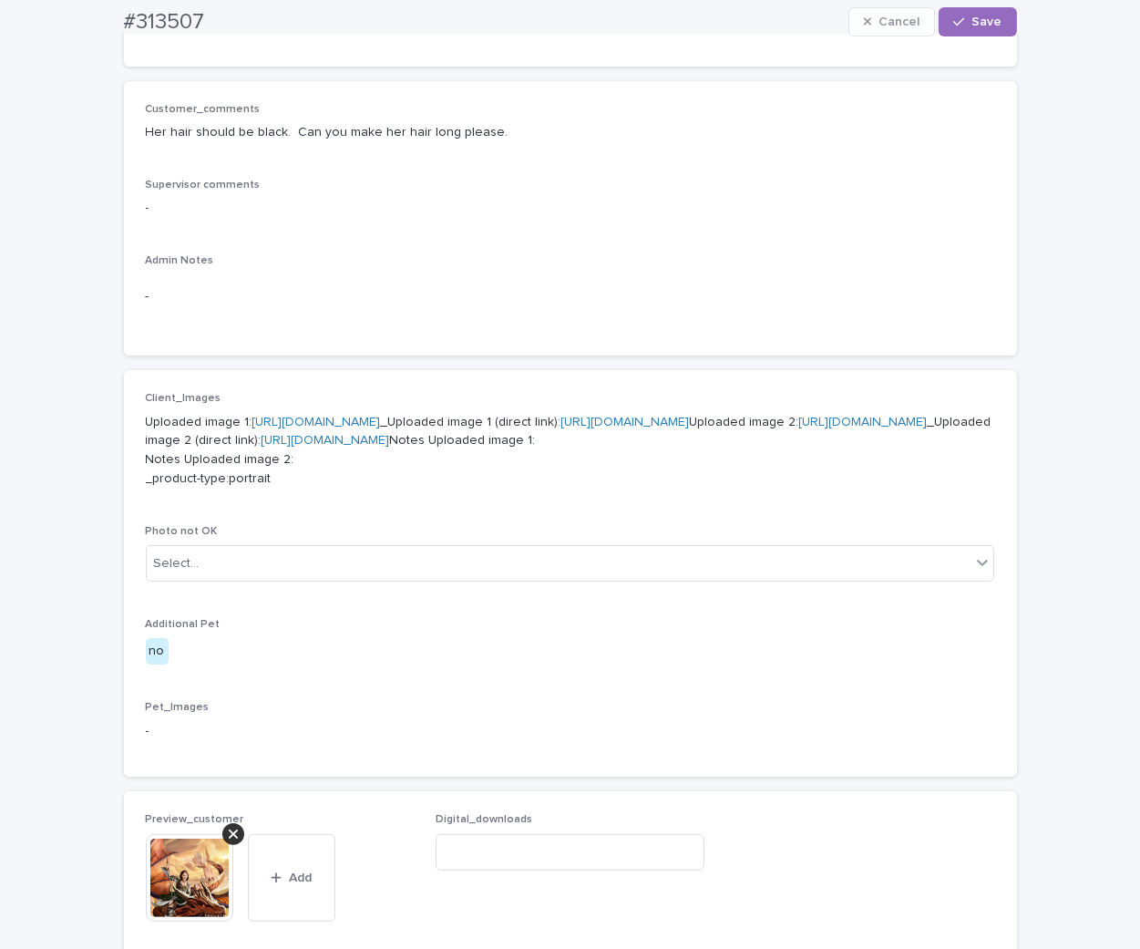
scroll to position [1191, 0]
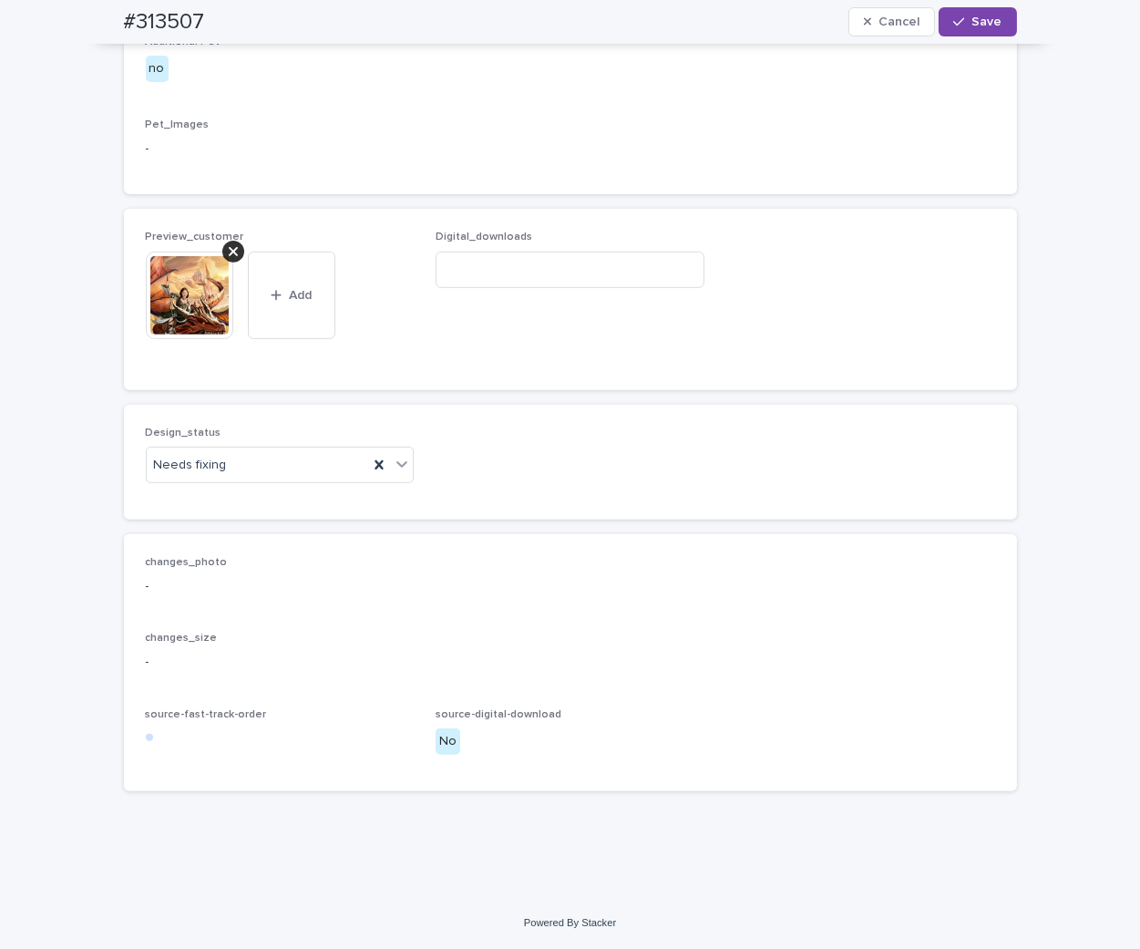
click at [231, 257] on div at bounding box center [233, 252] width 22 height 22
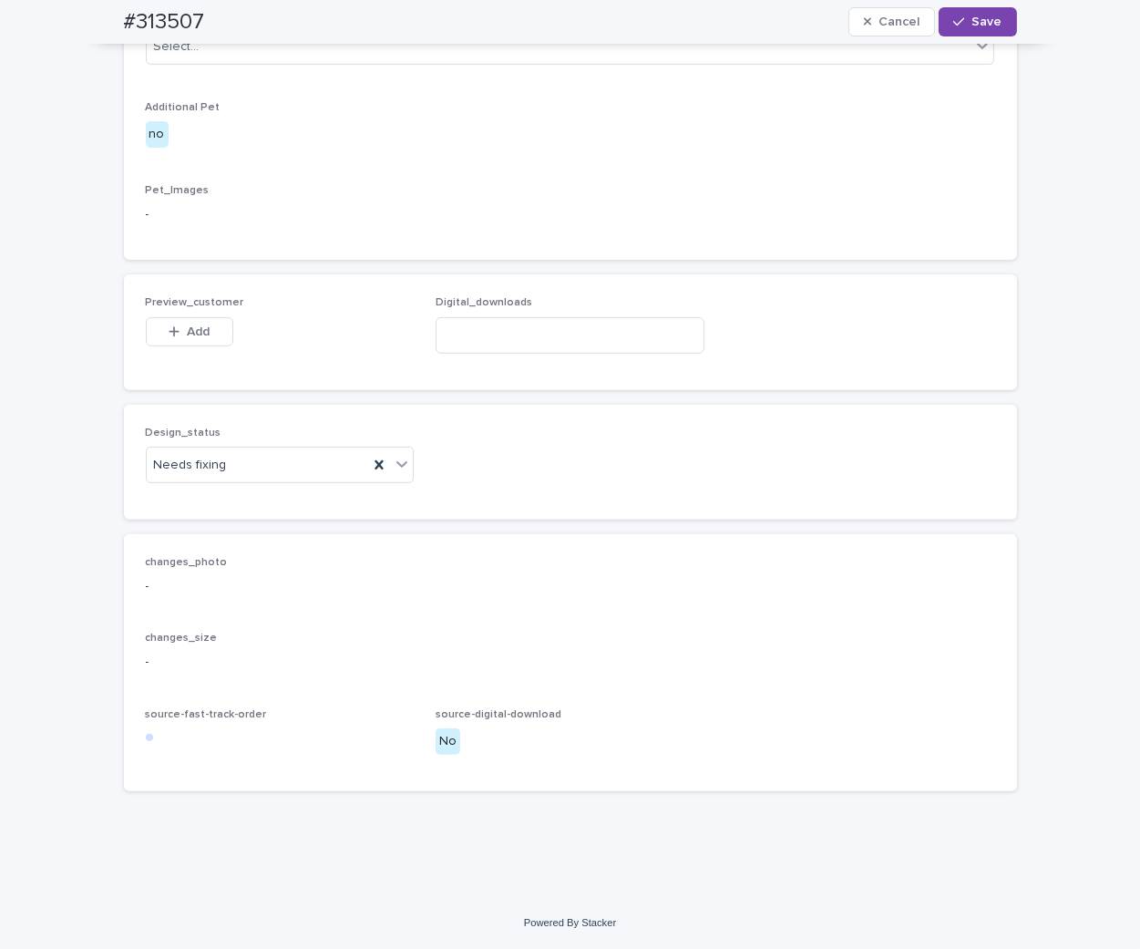
scroll to position [1126, 0]
click at [204, 331] on button "Add" at bounding box center [189, 331] width 87 height 29
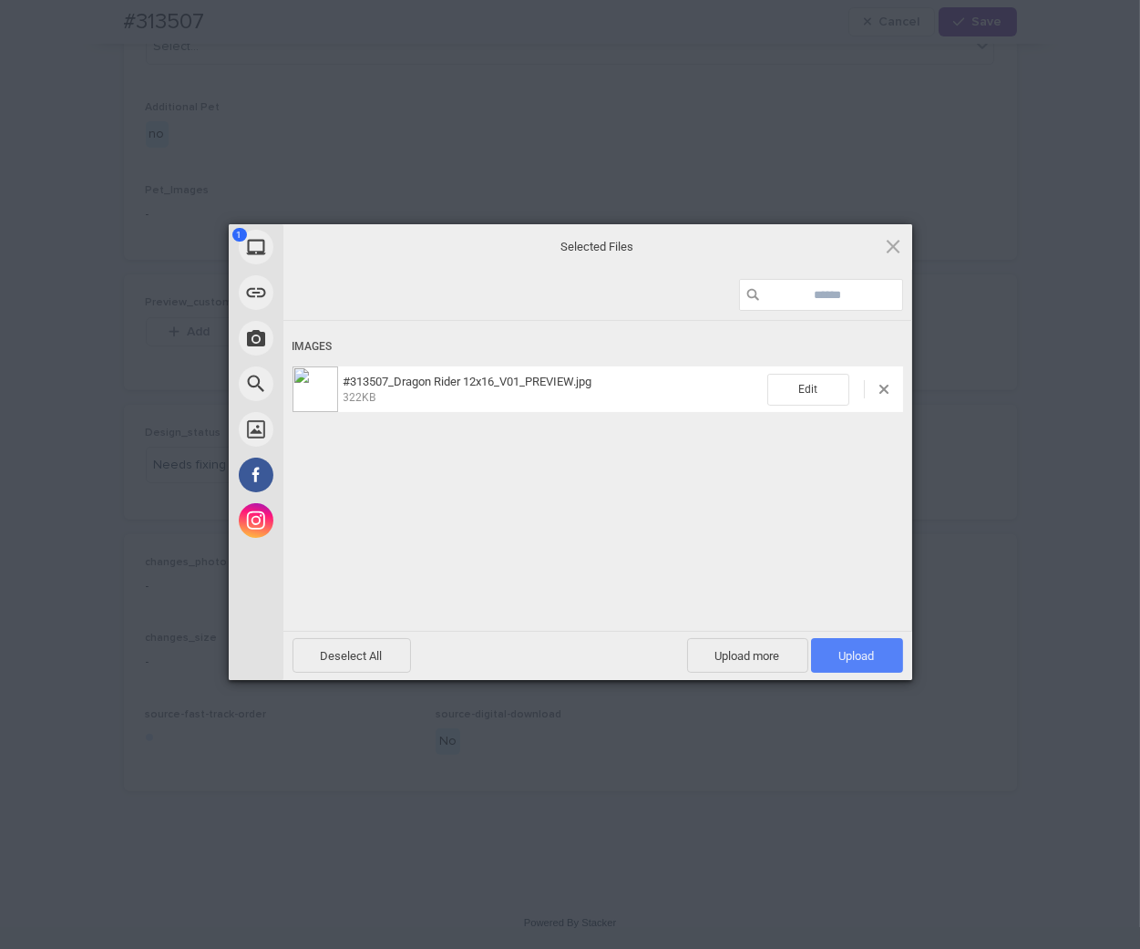
click at [872, 663] on span "Upload 1" at bounding box center [857, 655] width 92 height 35
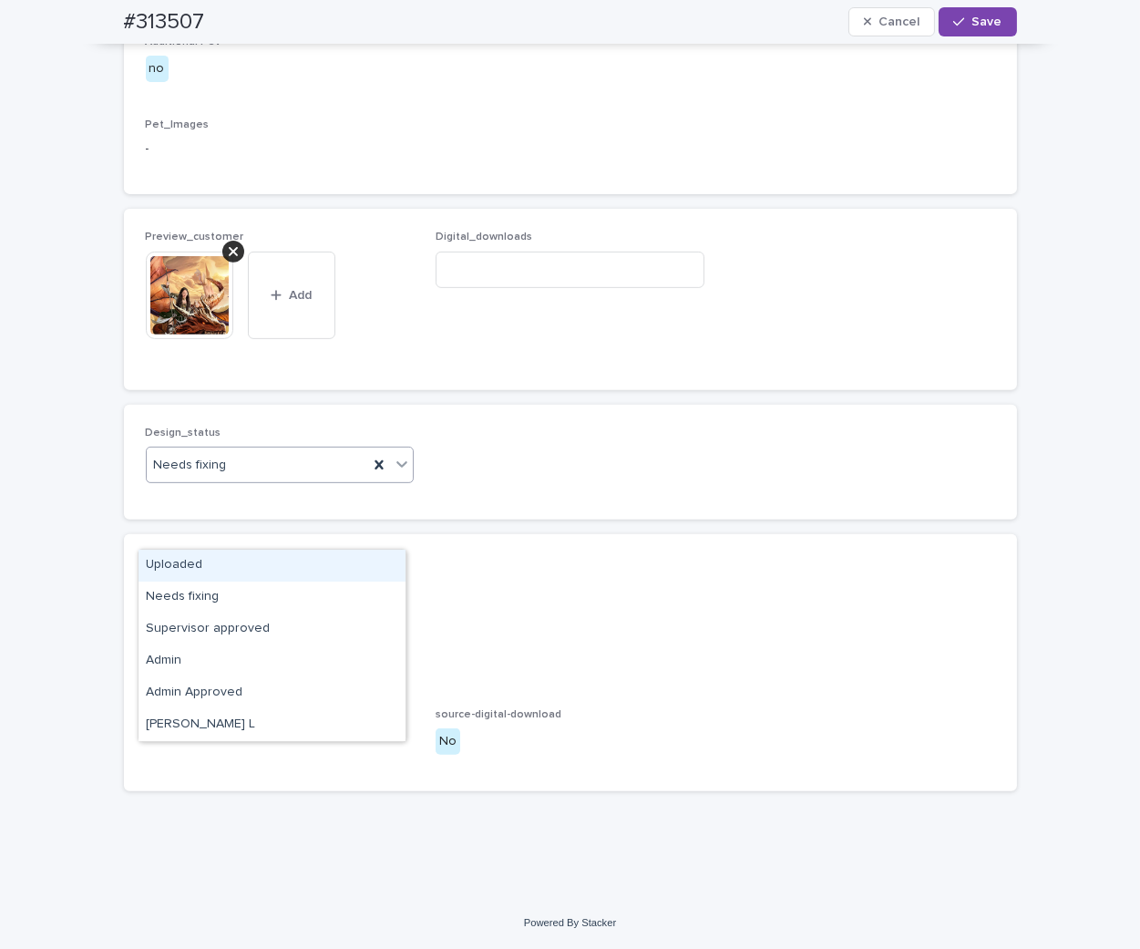
click at [394, 473] on icon at bounding box center [402, 464] width 18 height 18
drag, startPoint x: 372, startPoint y: 563, endPoint x: 414, endPoint y: 503, distance: 73.3
click at [372, 561] on div "Uploaded" at bounding box center [272, 566] width 267 height 32
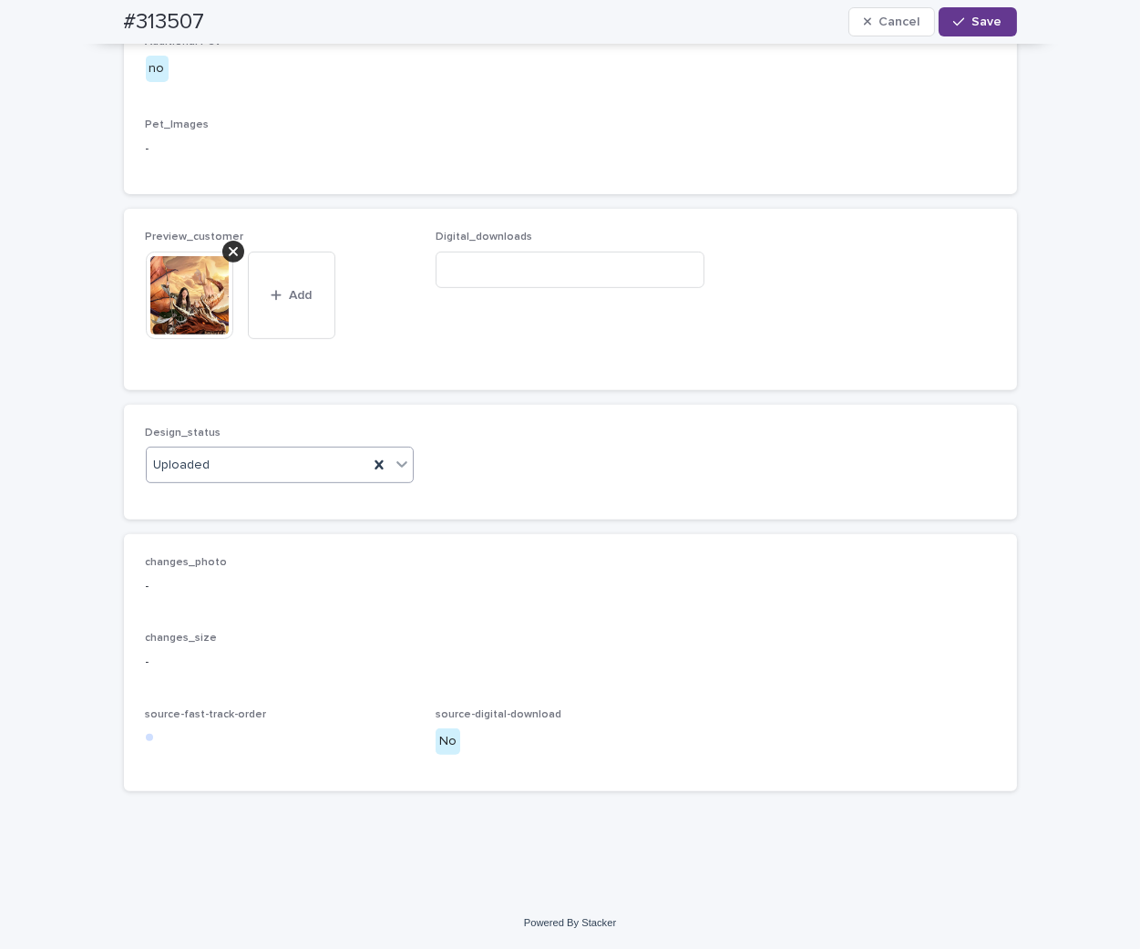
click at [986, 31] on button "Save" at bounding box center [977, 21] width 77 height 29
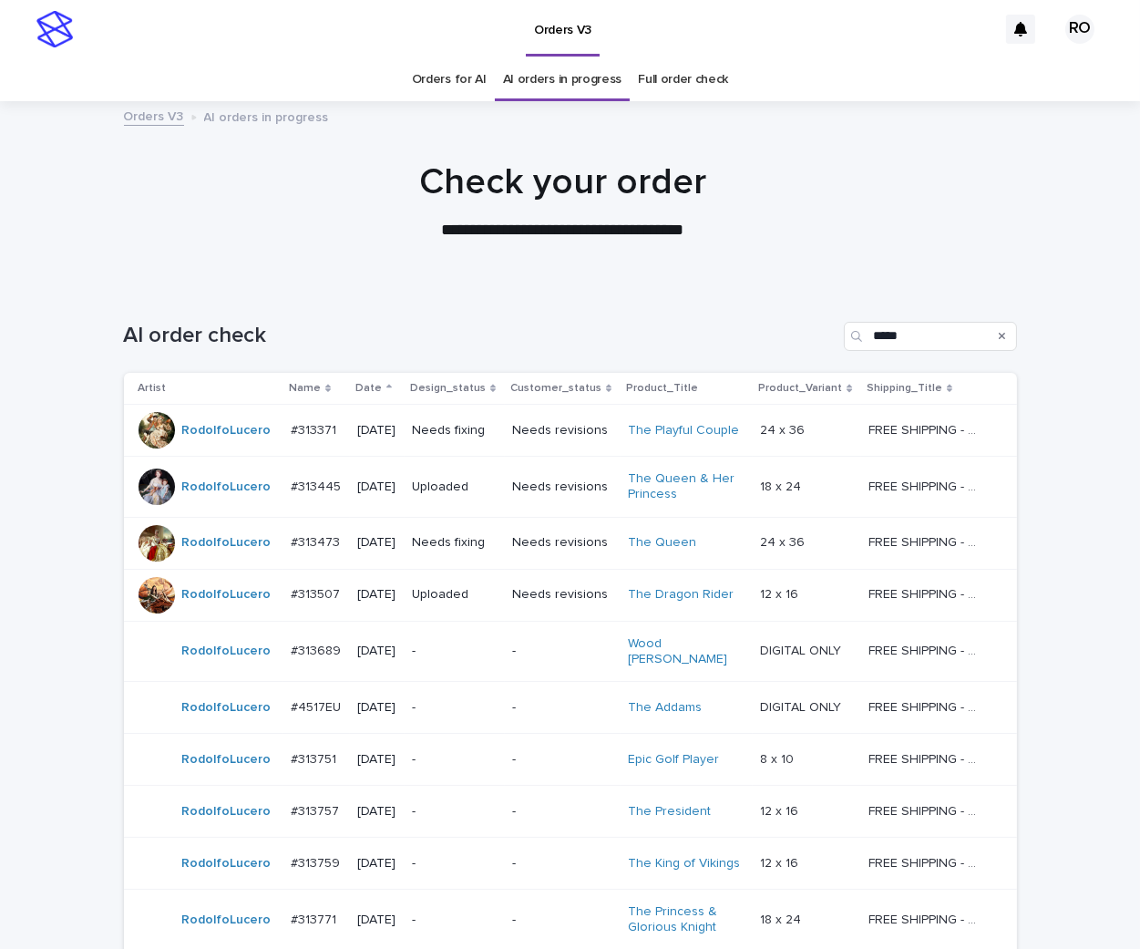
click at [545, 492] on p "Needs revisions" at bounding box center [562, 486] width 101 height 15
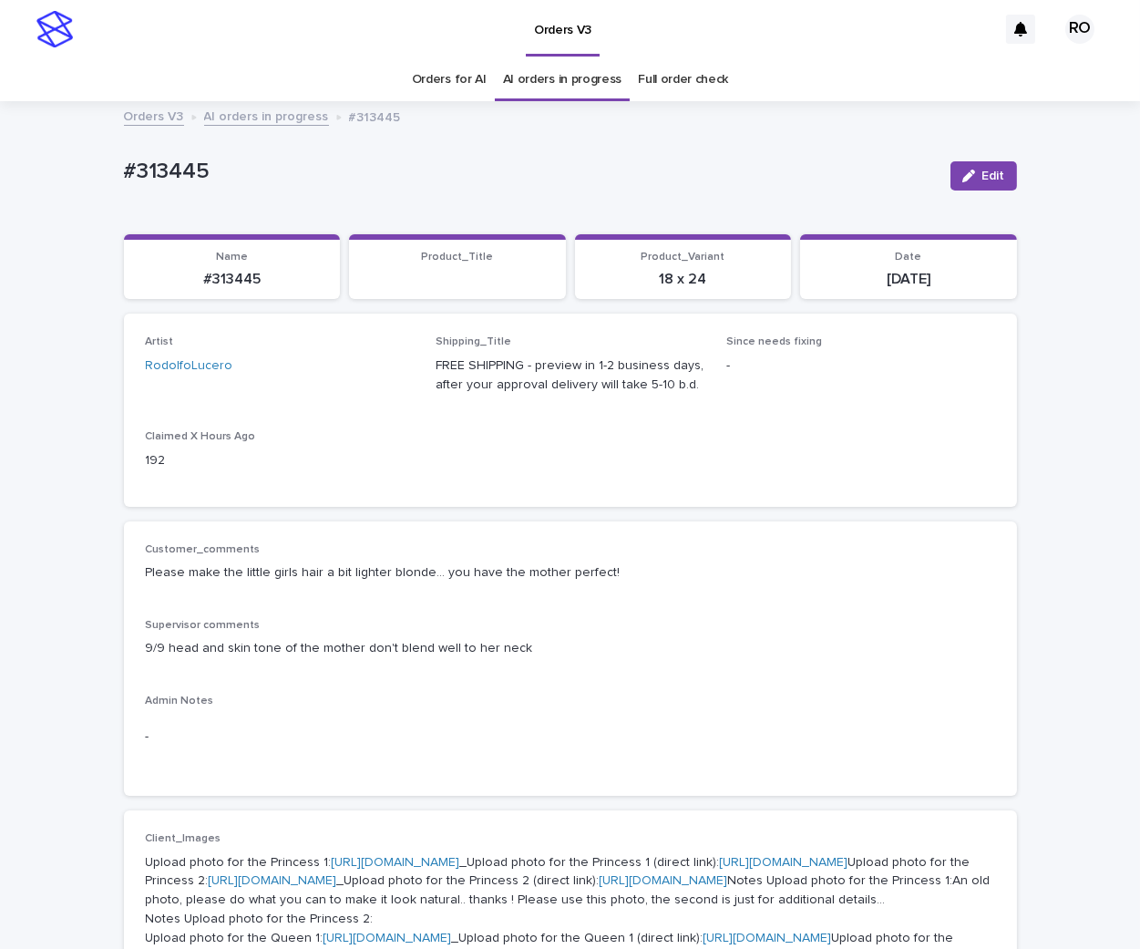
scroll to position [58, 0]
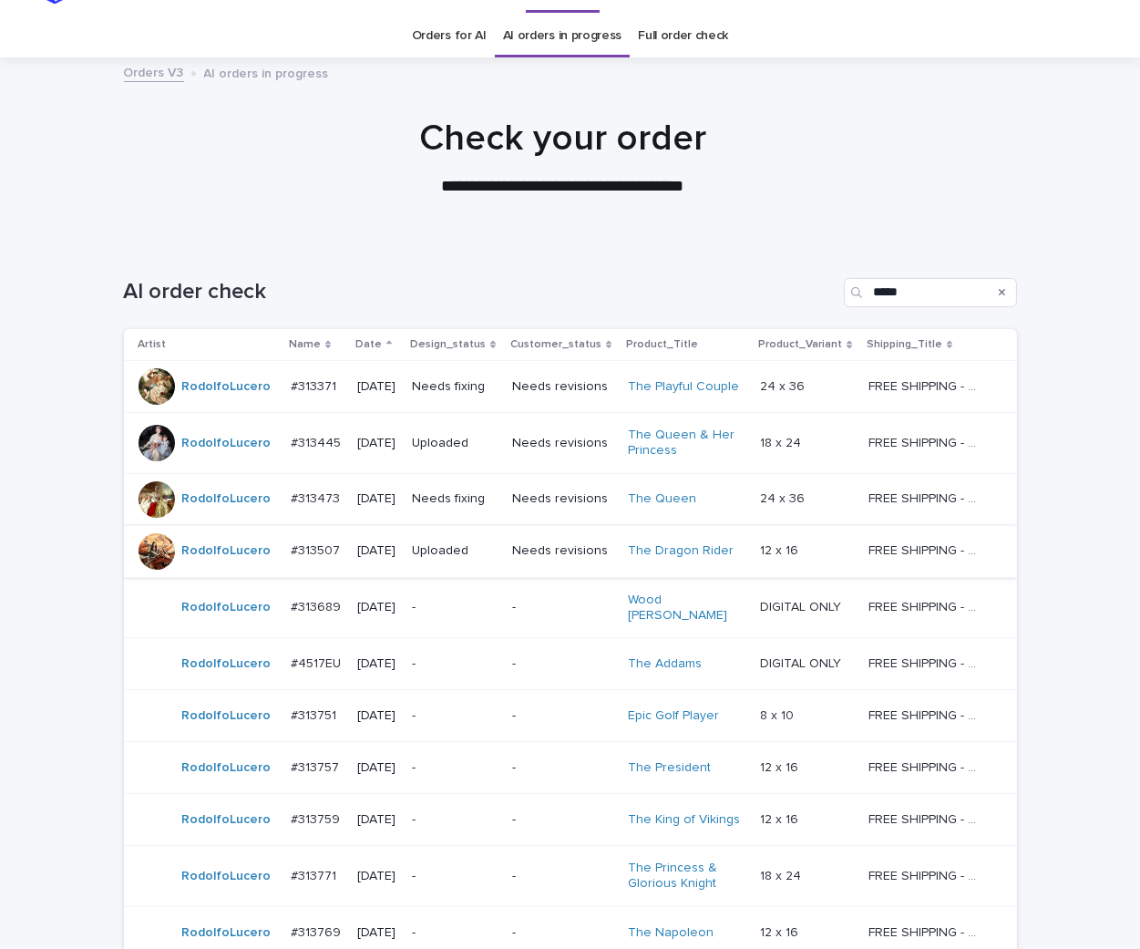
scroll to position [58, 0]
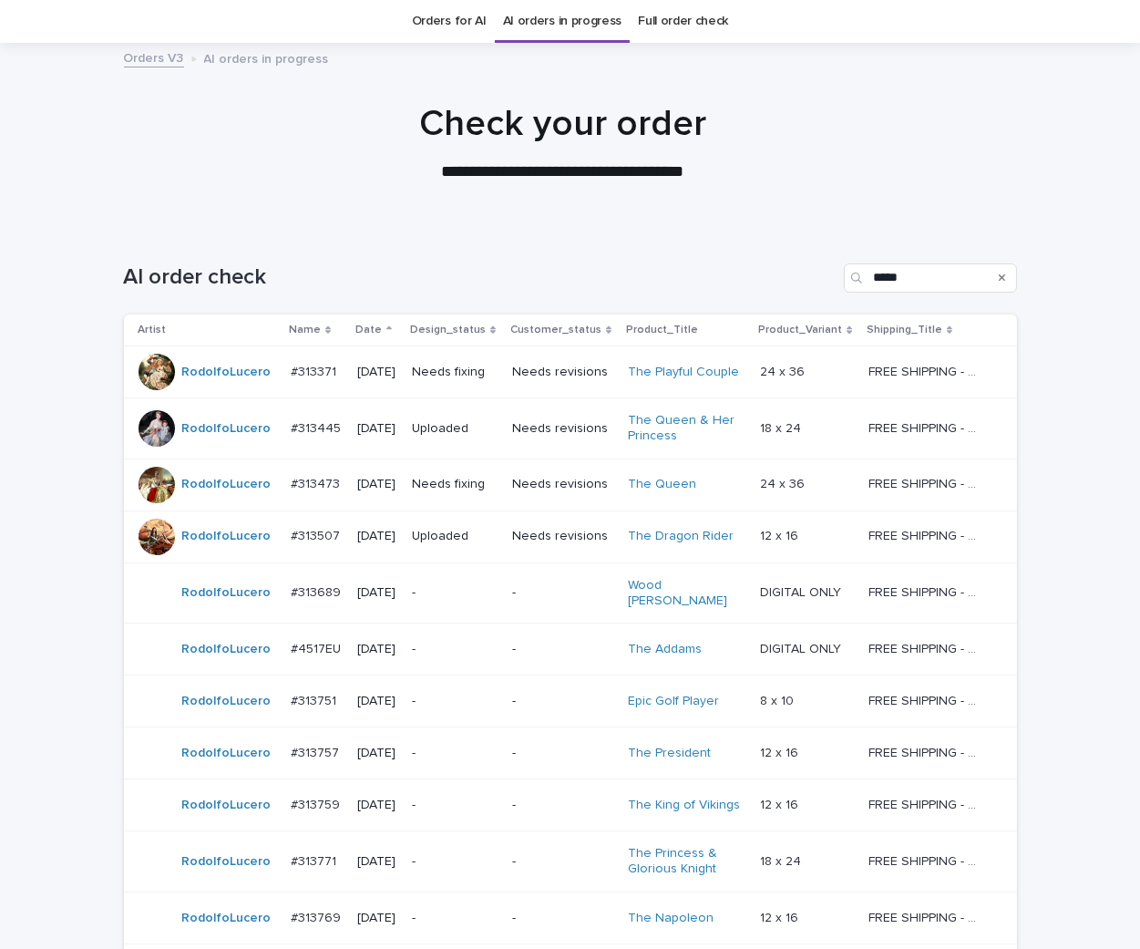
click at [593, 490] on p "Needs revisions" at bounding box center [562, 484] width 101 height 15
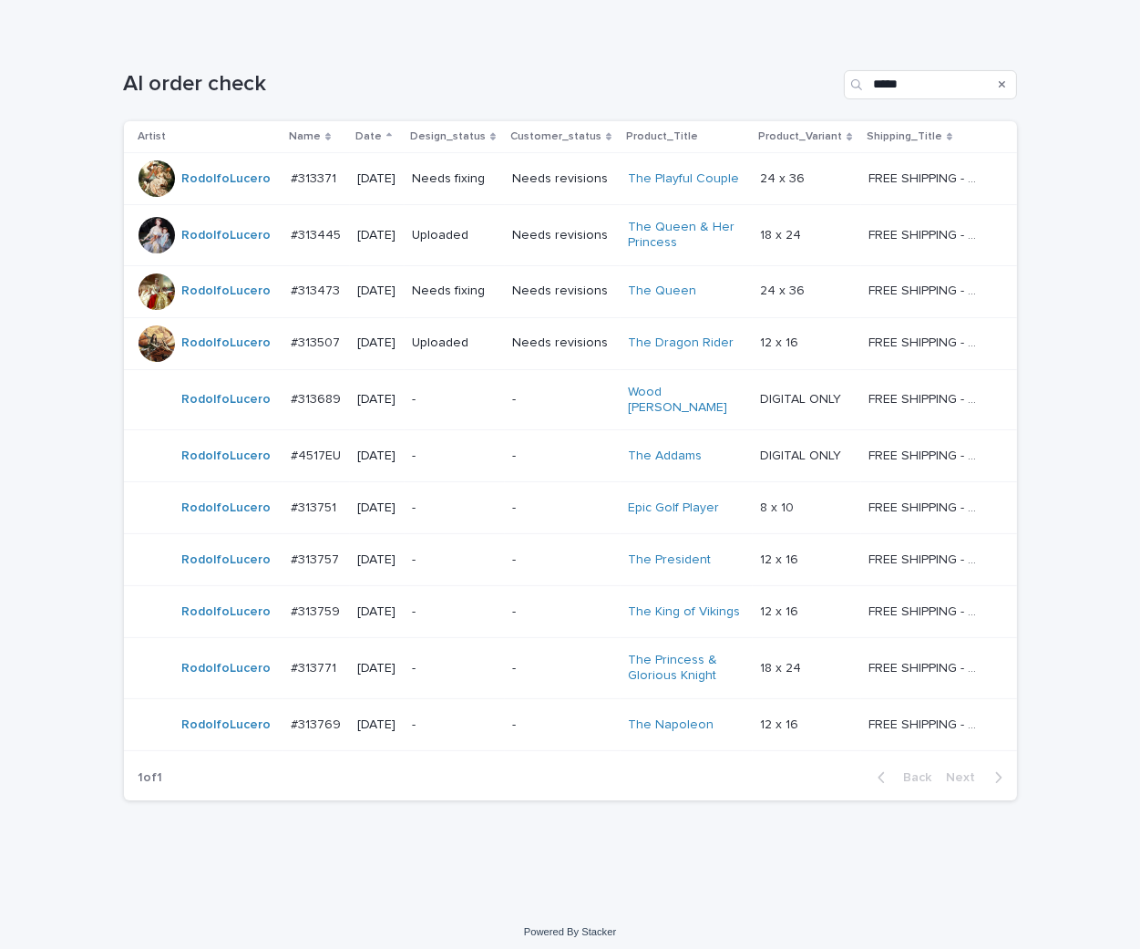
click at [566, 448] on p "-" at bounding box center [562, 455] width 101 height 15
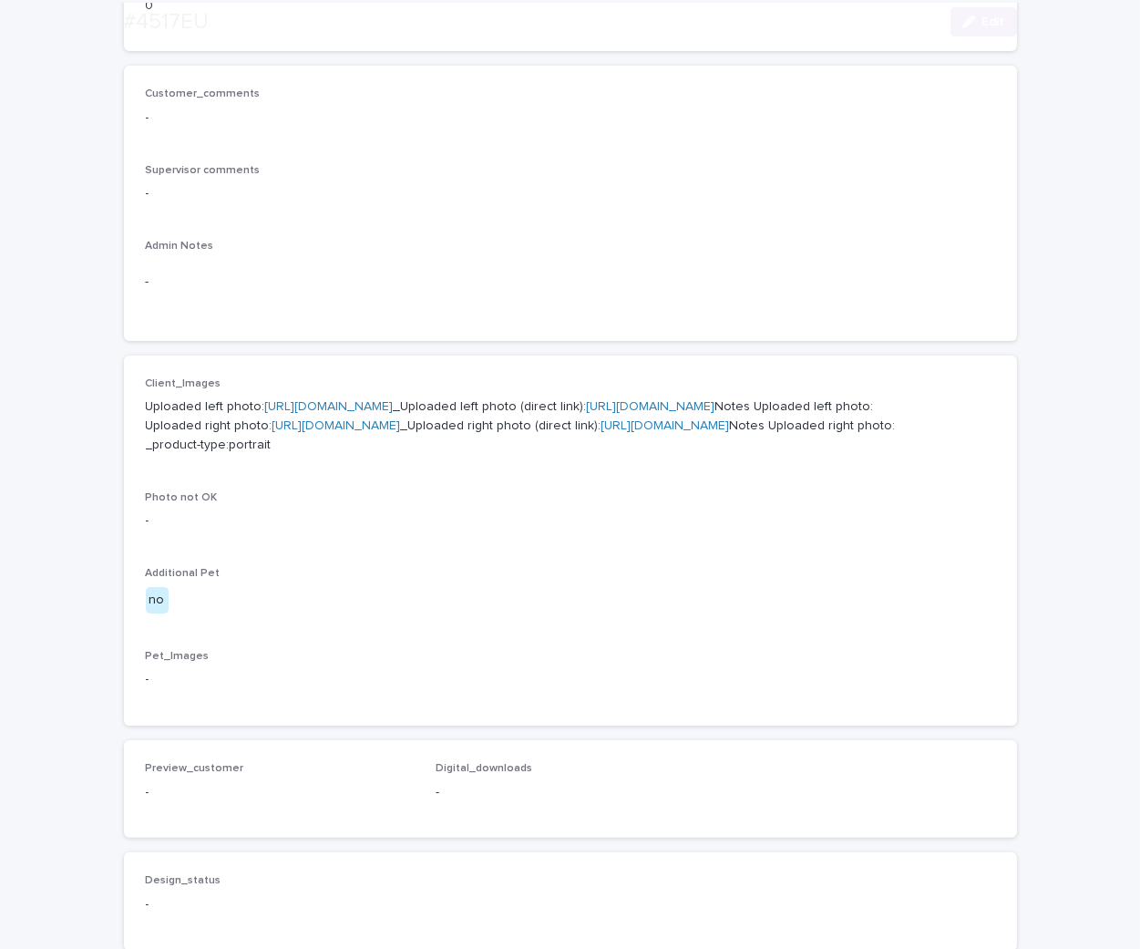
scroll to position [506, 0]
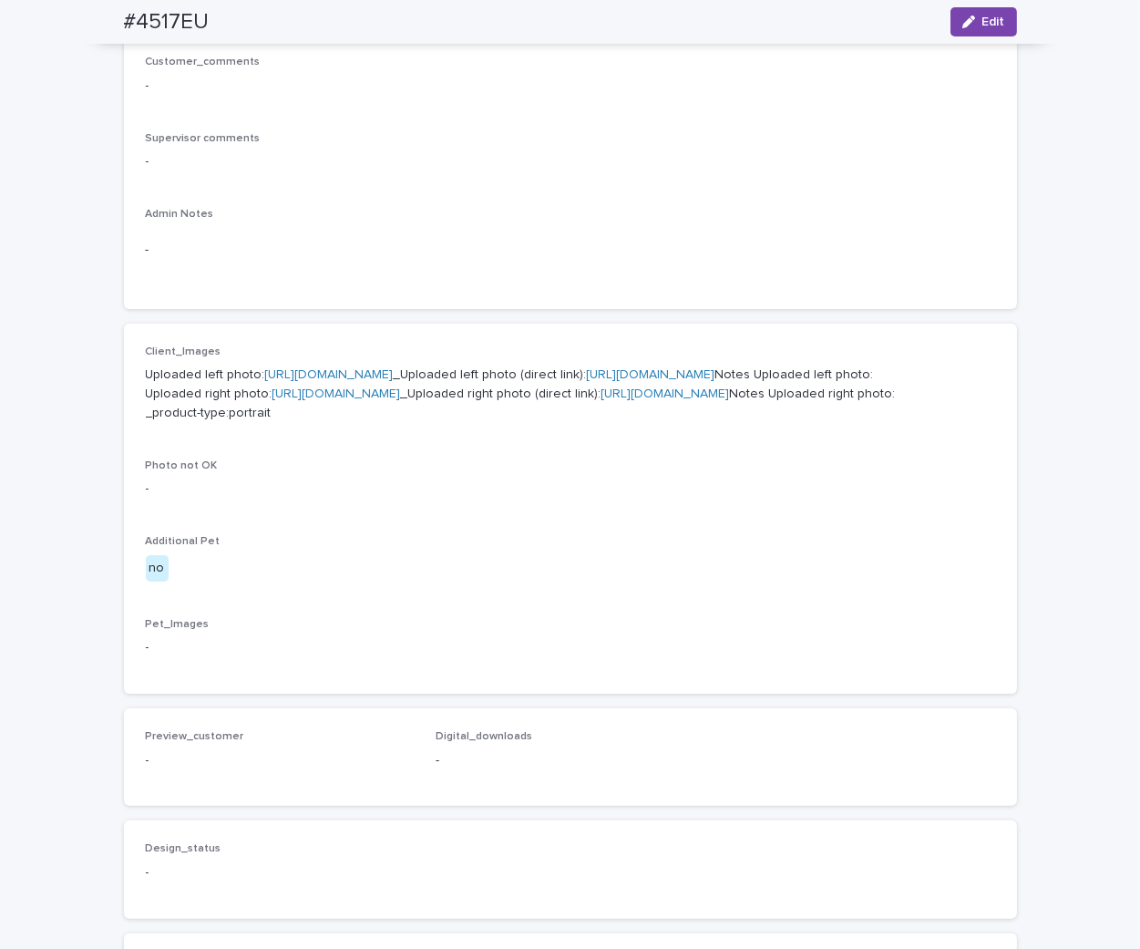
click at [394, 372] on link "https://cdn.shopify.com-uploadkit.app/s/files/1/0033/4807/0511/files/download.h…" at bounding box center [329, 374] width 128 height 13
click at [305, 400] on link "https://cdn.shopify.com-uploadkit.app/s/files/1/0033/4807/0511/files/download.h…" at bounding box center [336, 393] width 128 height 13
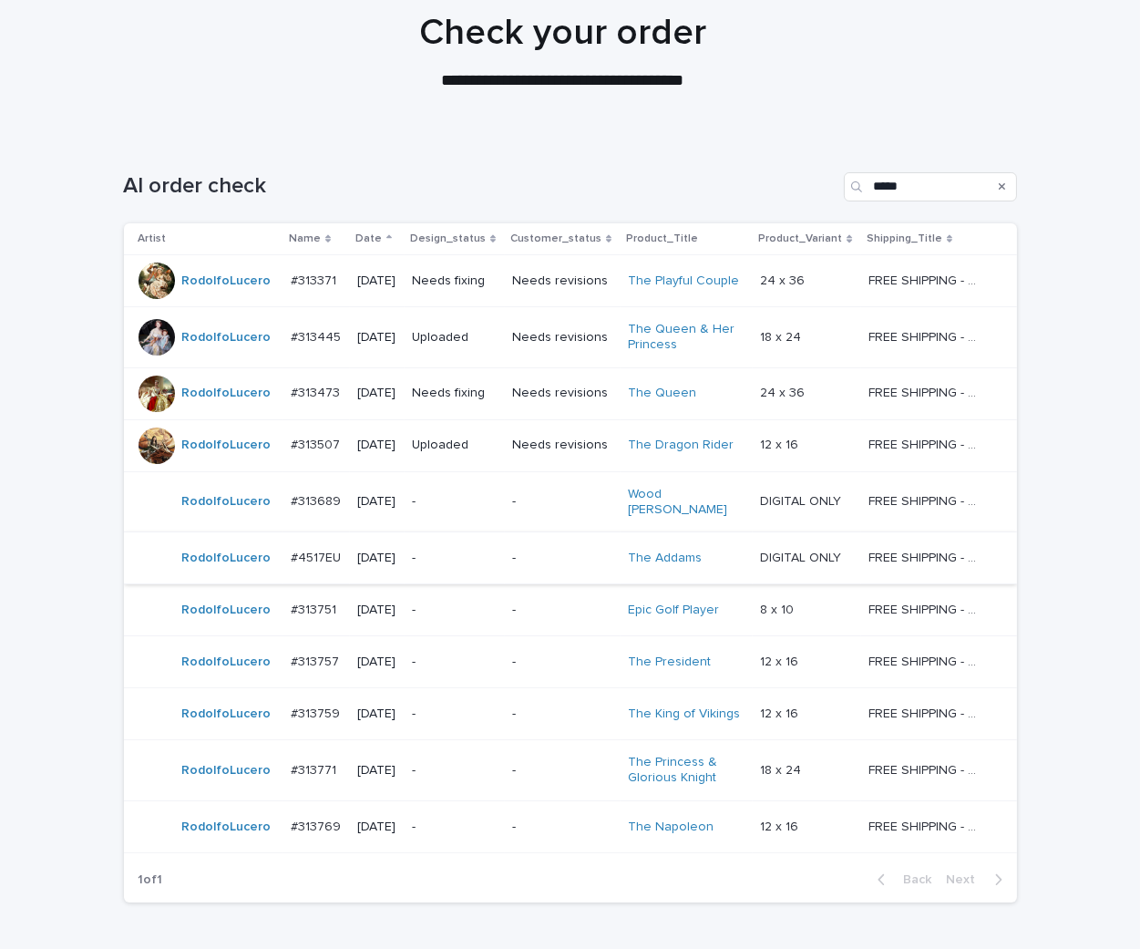
scroll to position [252, 0]
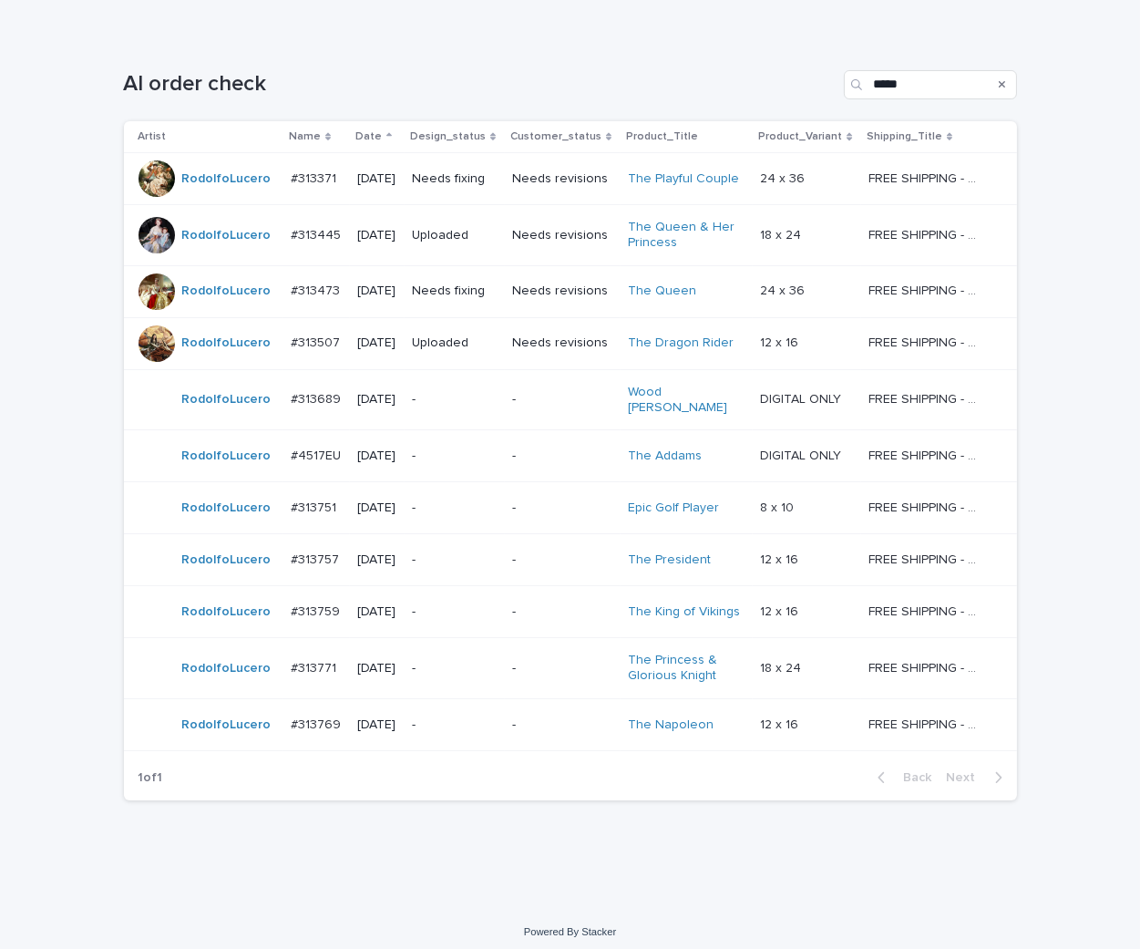
click at [498, 497] on div "-" at bounding box center [455, 506] width 86 height 19
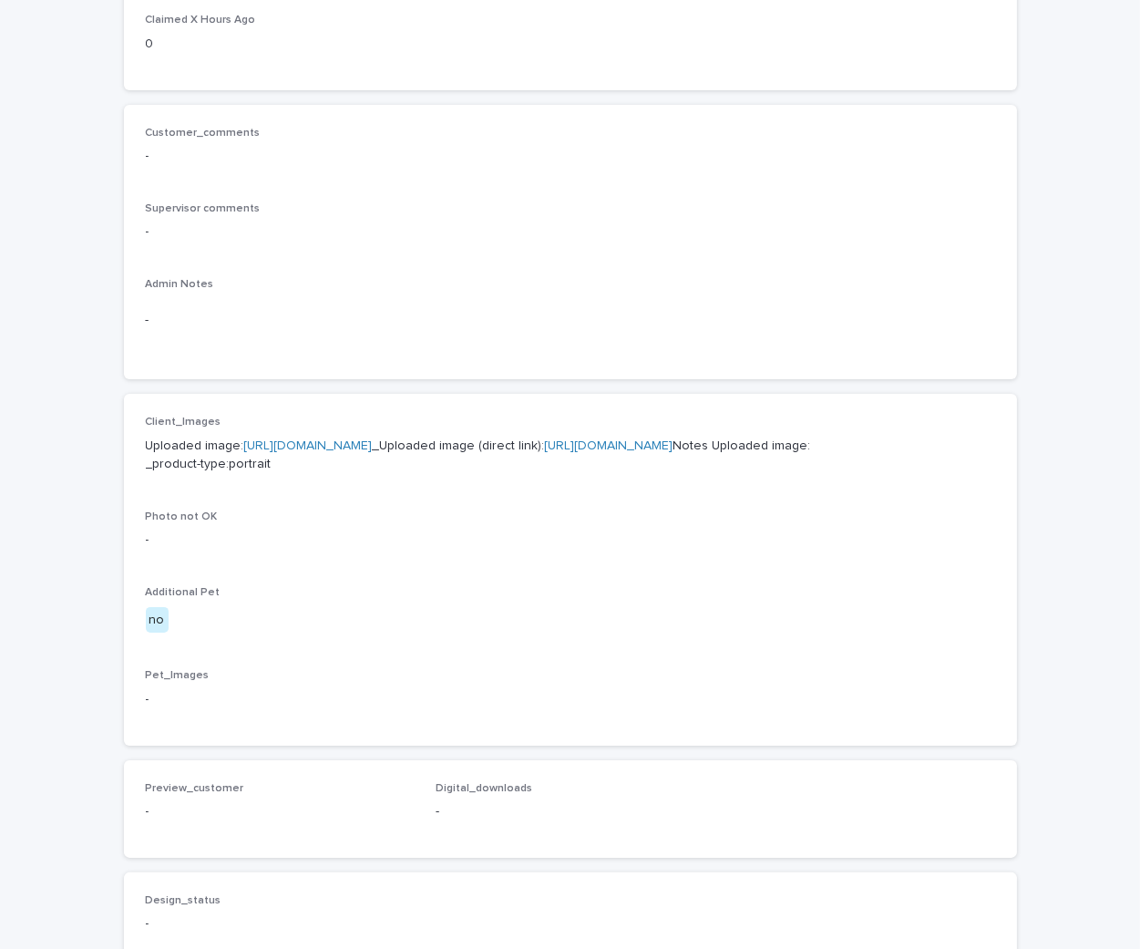
scroll to position [506, 0]
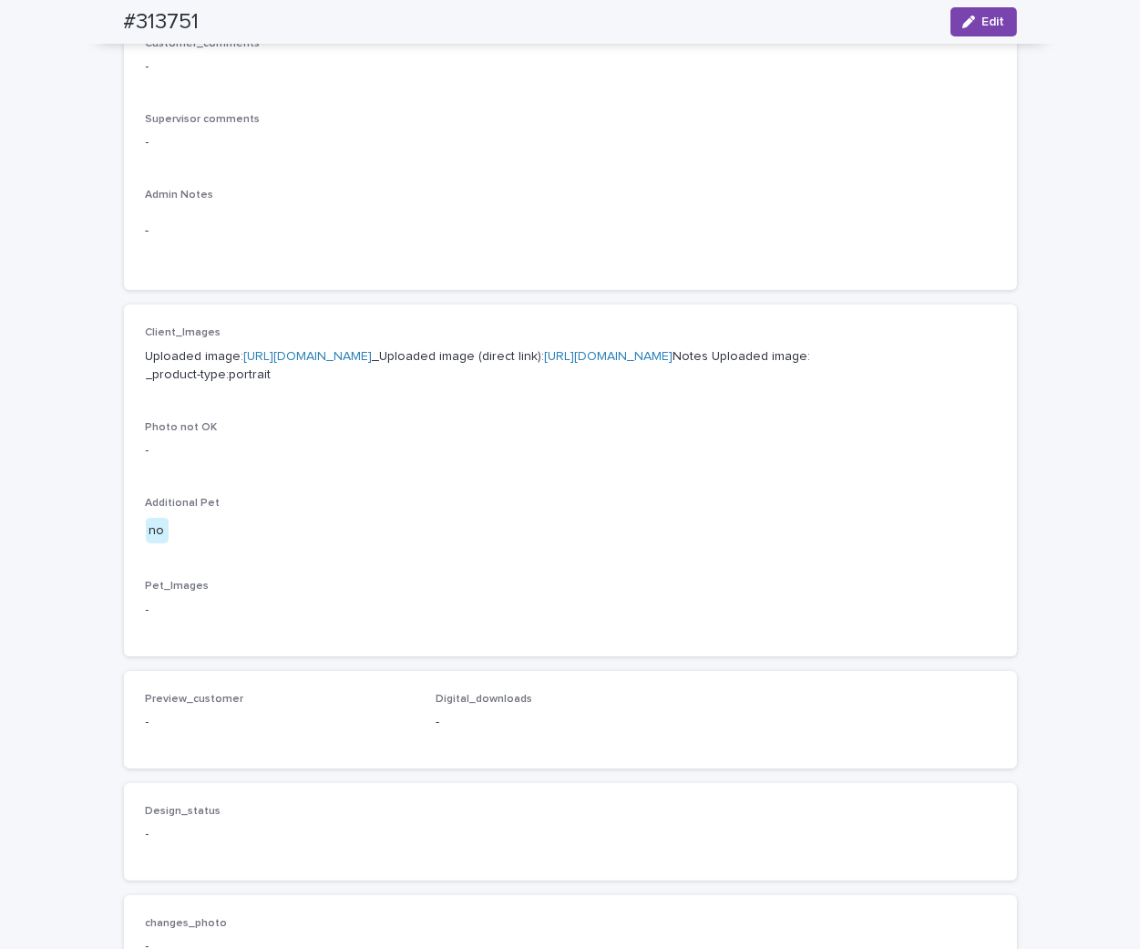
click at [373, 353] on link "https://cdn.shopify.com-uploadkit.app/s/files/1/0033/4807/0511/files/download.h…" at bounding box center [308, 356] width 128 height 13
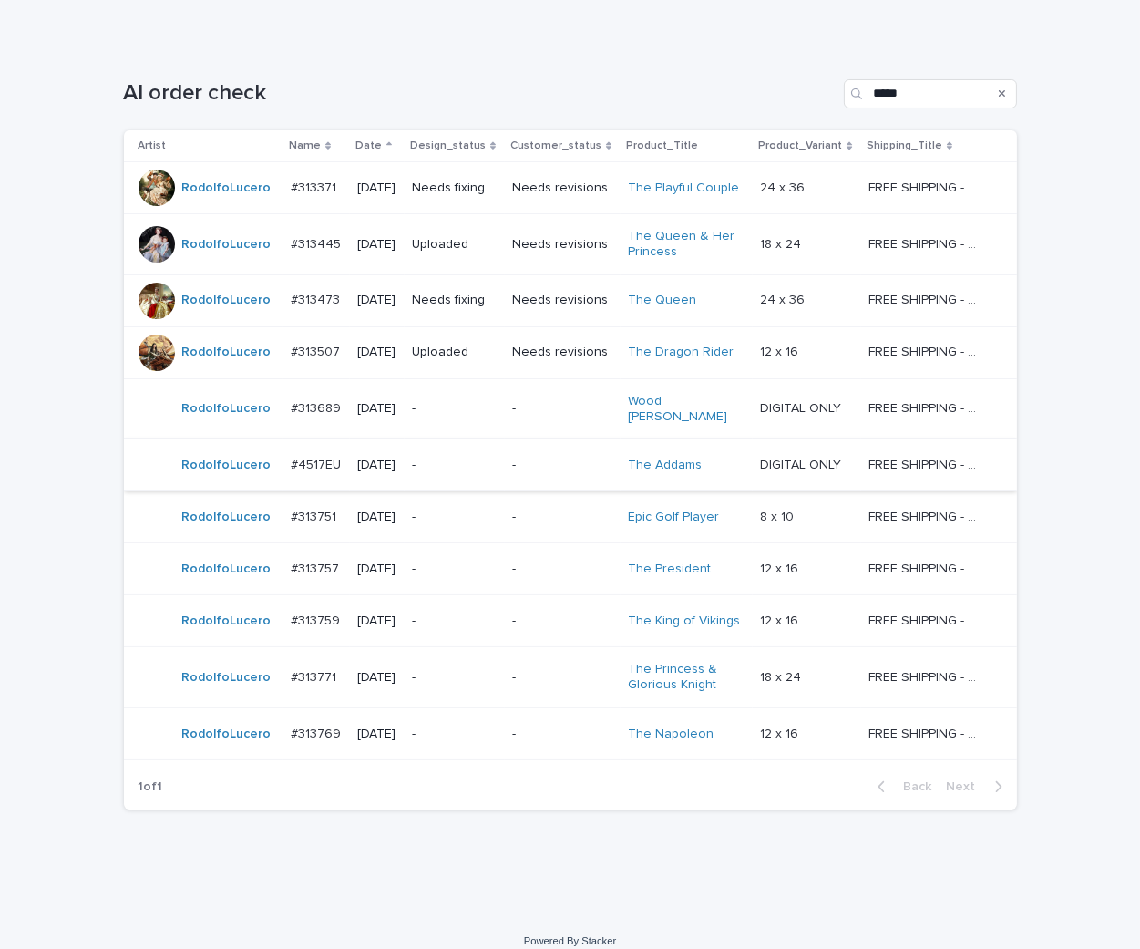
scroll to position [252, 0]
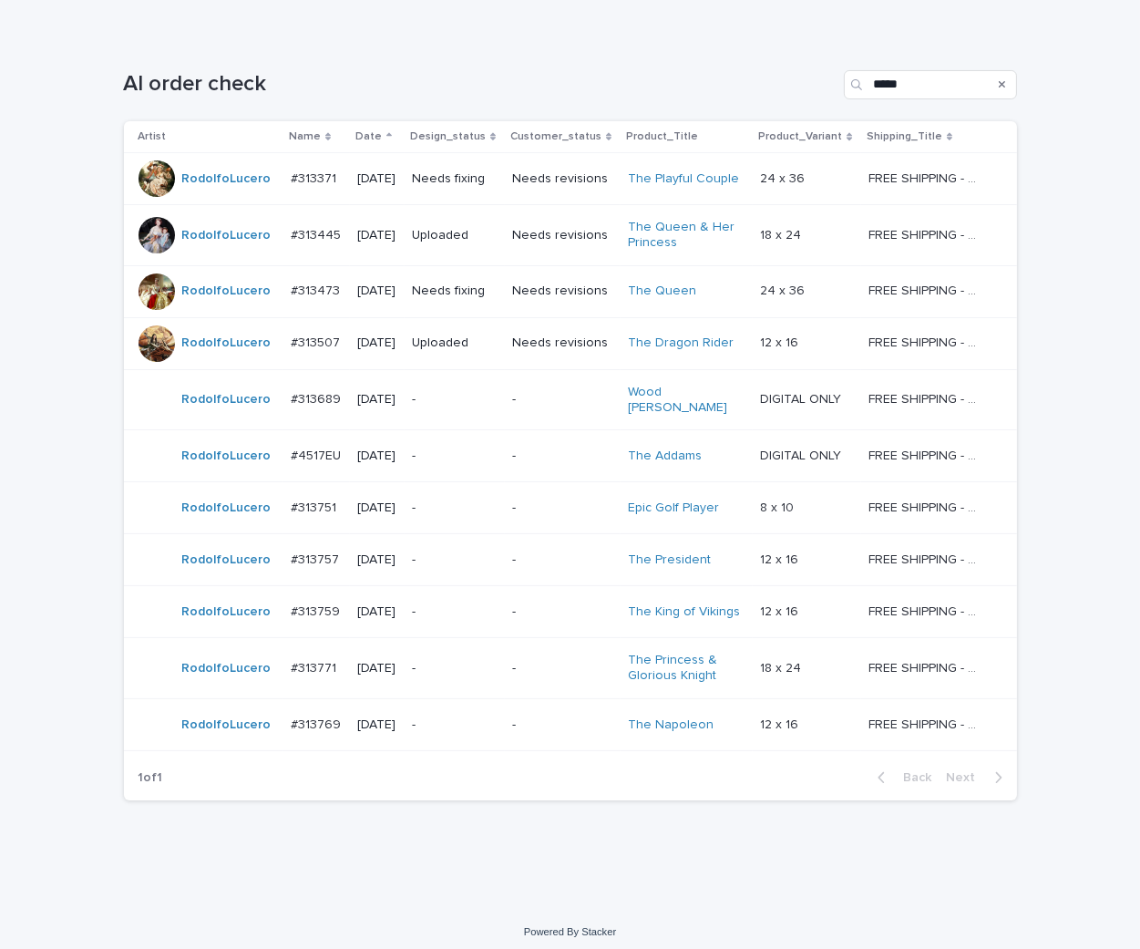
click at [556, 560] on div "-" at bounding box center [562, 560] width 101 height 30
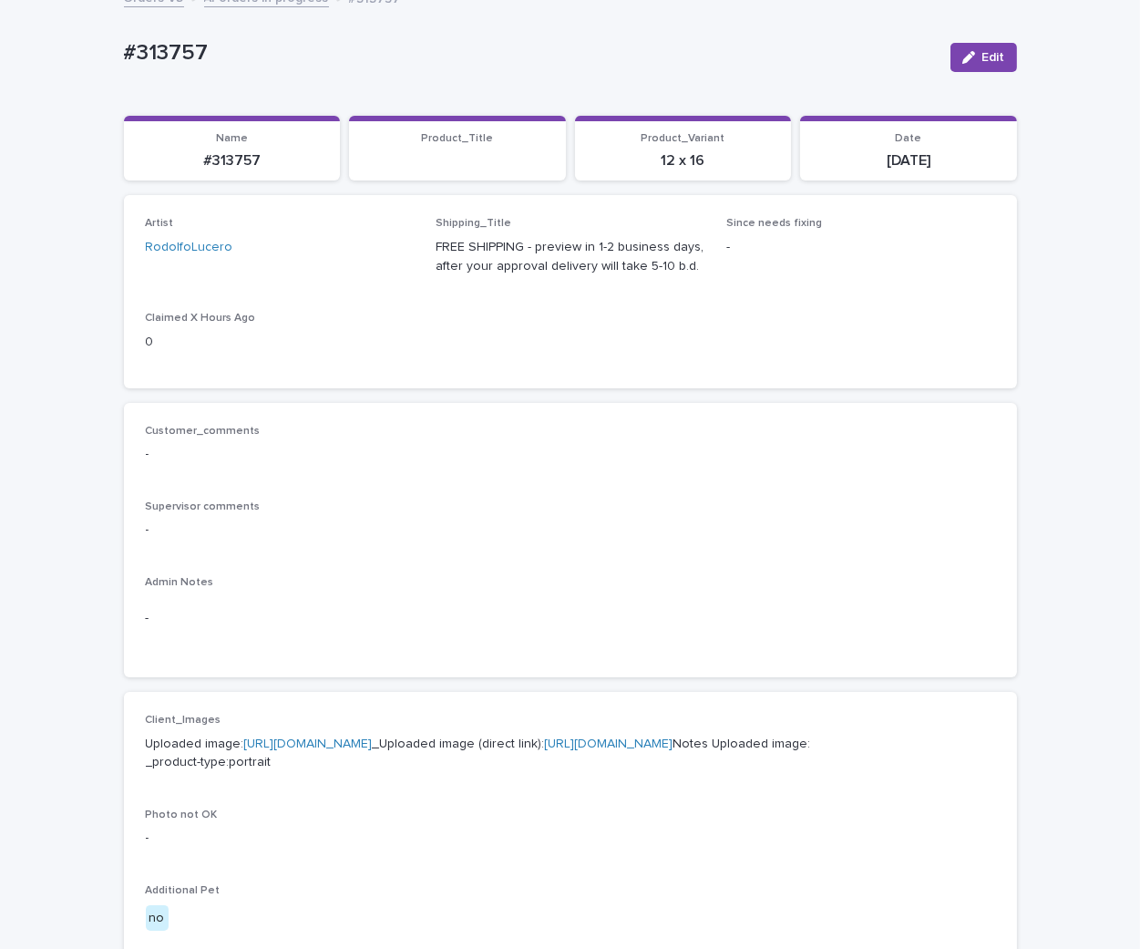
scroll to position [303, 0]
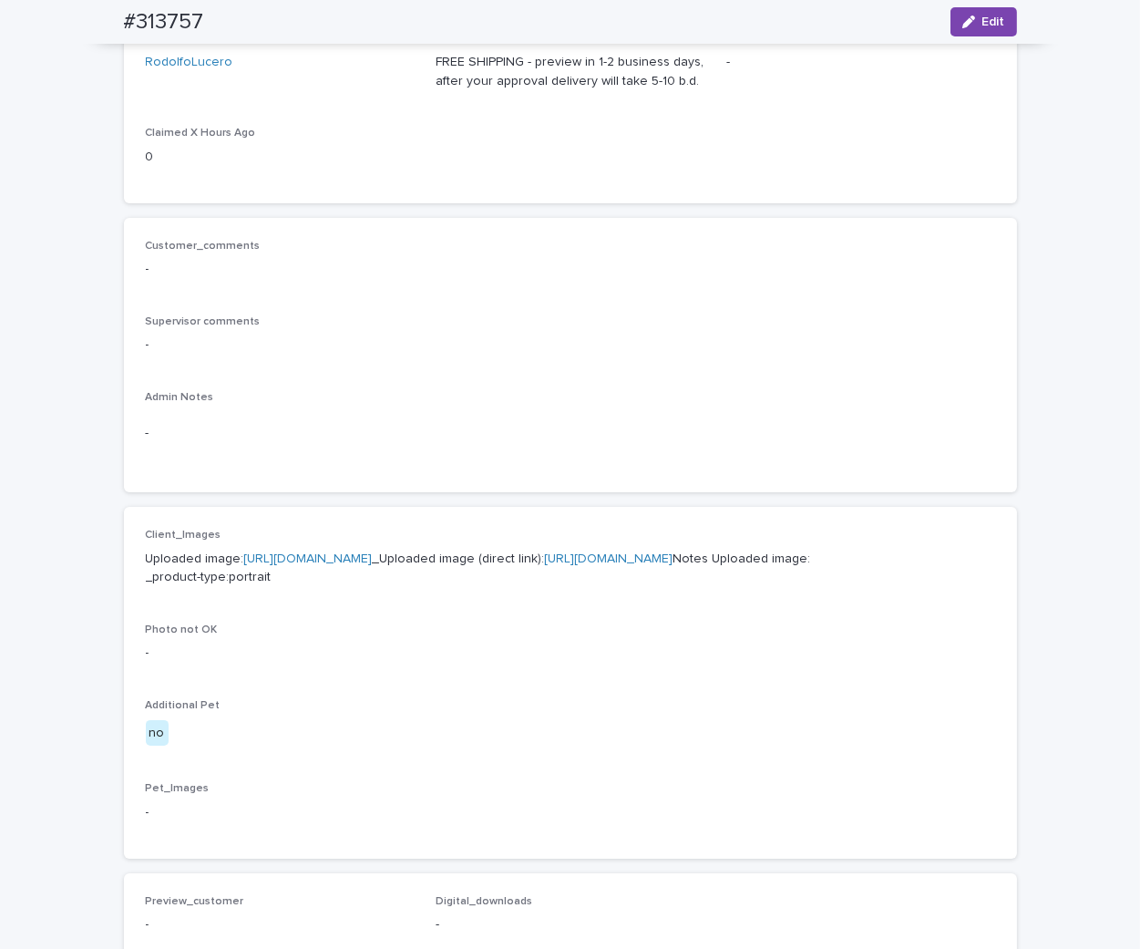
click at [373, 552] on link "https://cdn.shopify.com-uploadkit.app/s/files/1/0033/4807/0511/files/download.h…" at bounding box center [308, 558] width 128 height 13
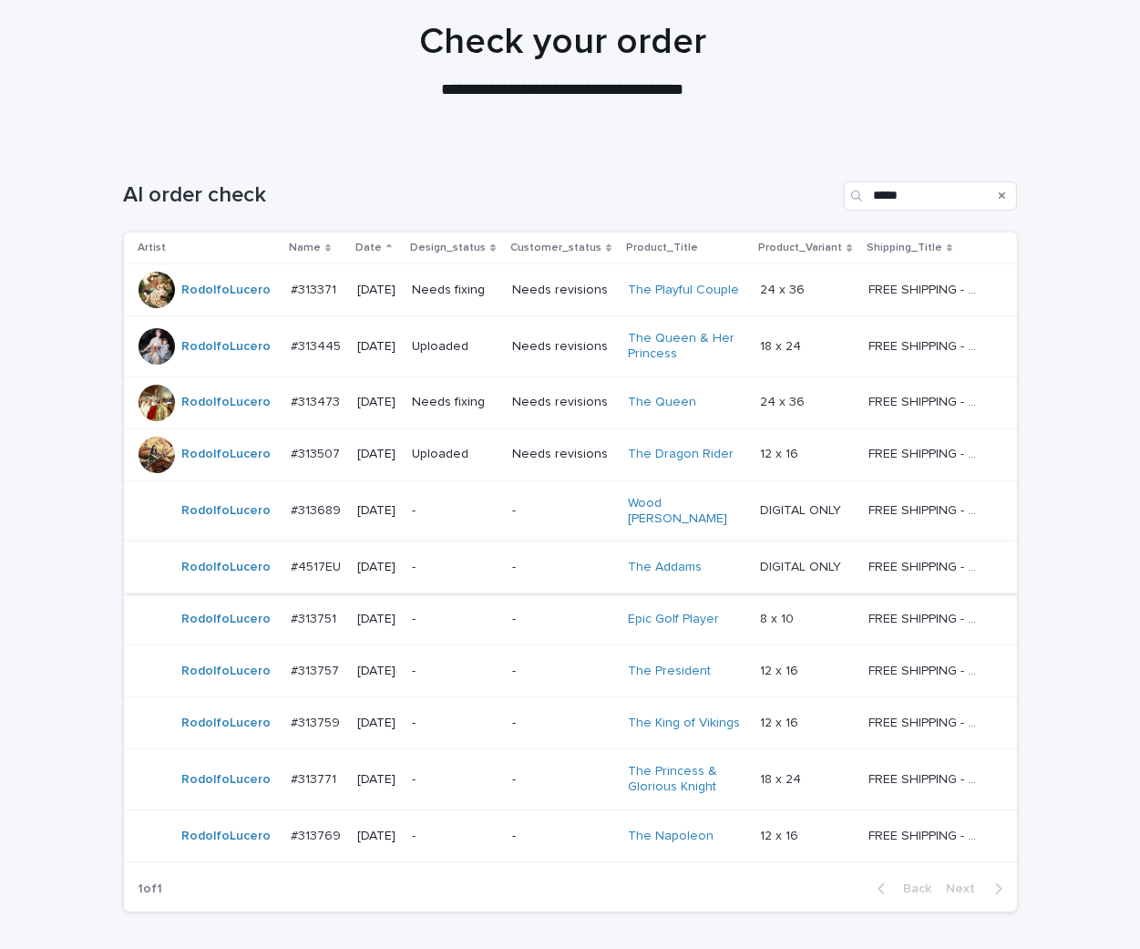
scroll to position [252, 0]
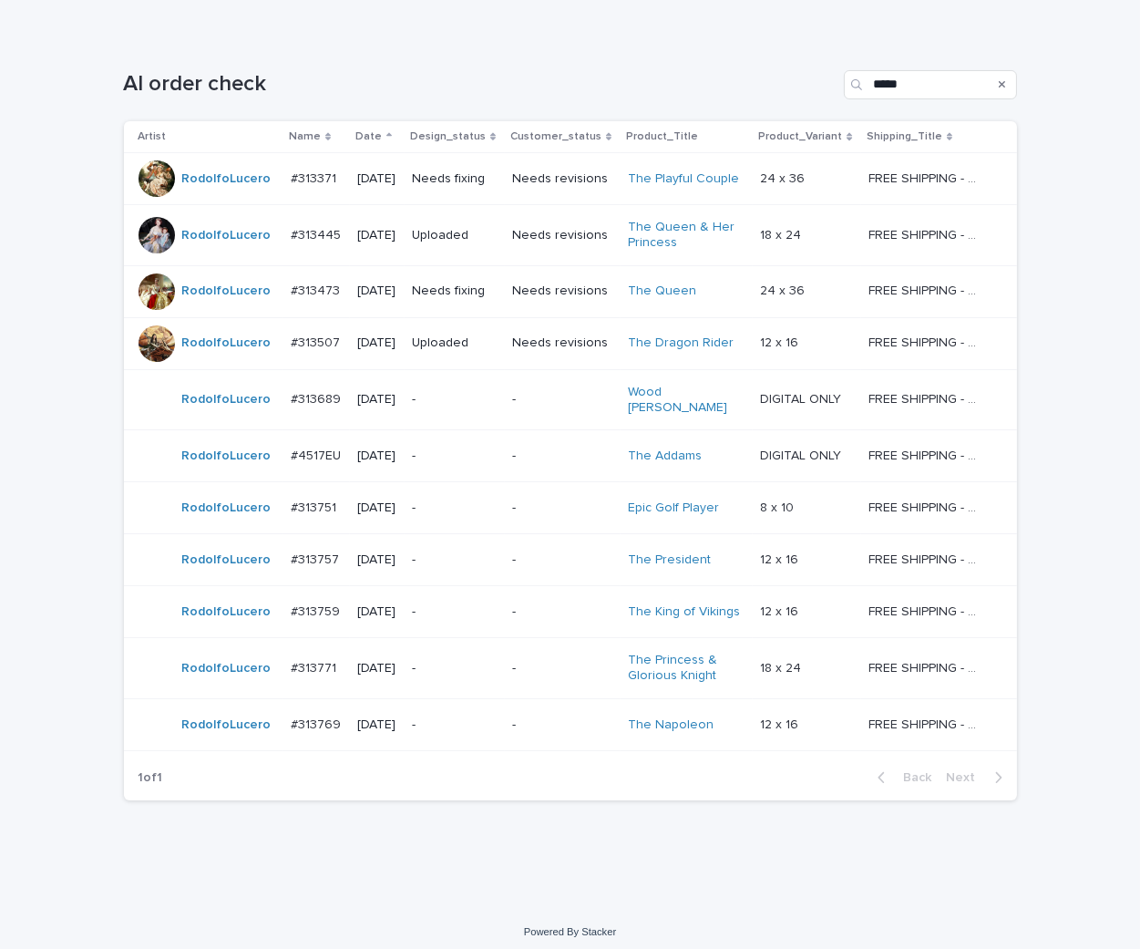
click at [530, 609] on p "-" at bounding box center [562, 611] width 101 height 15
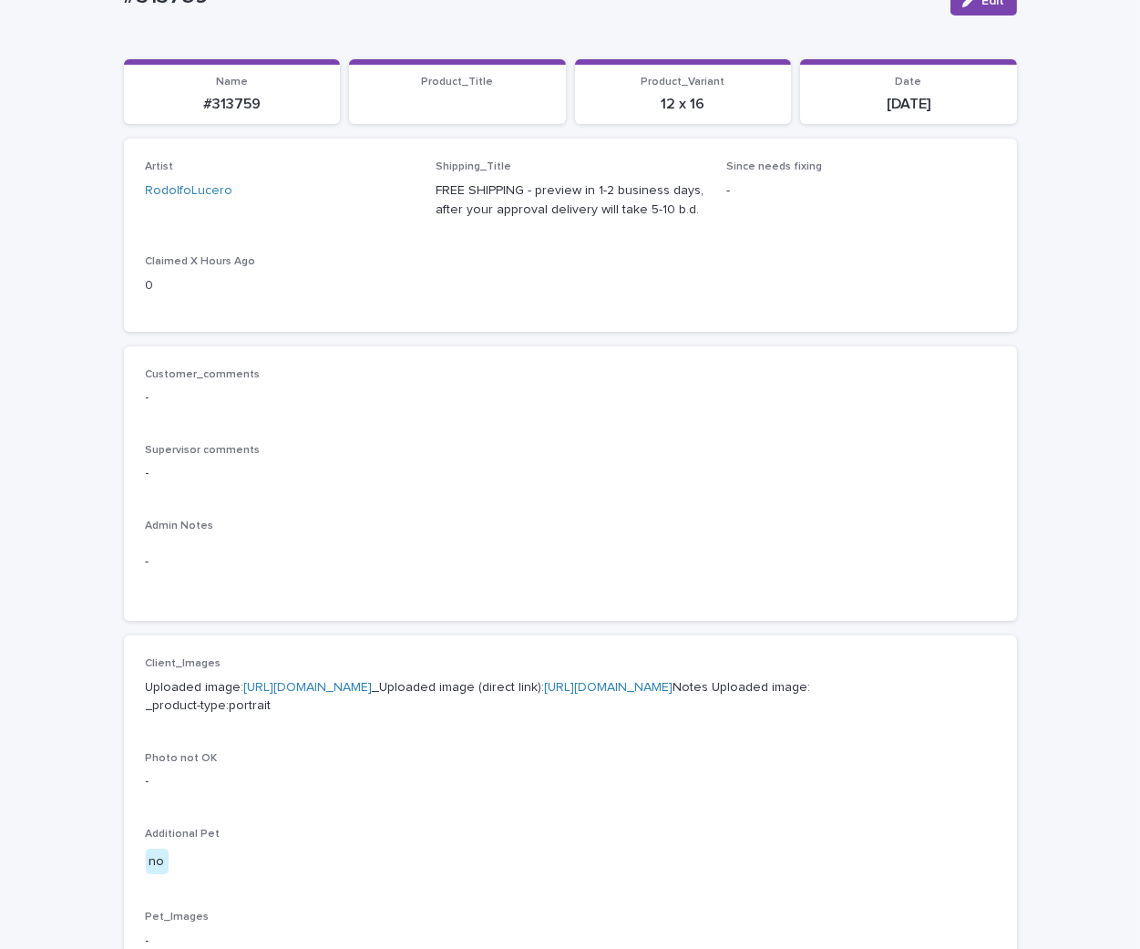
scroll to position [405, 0]
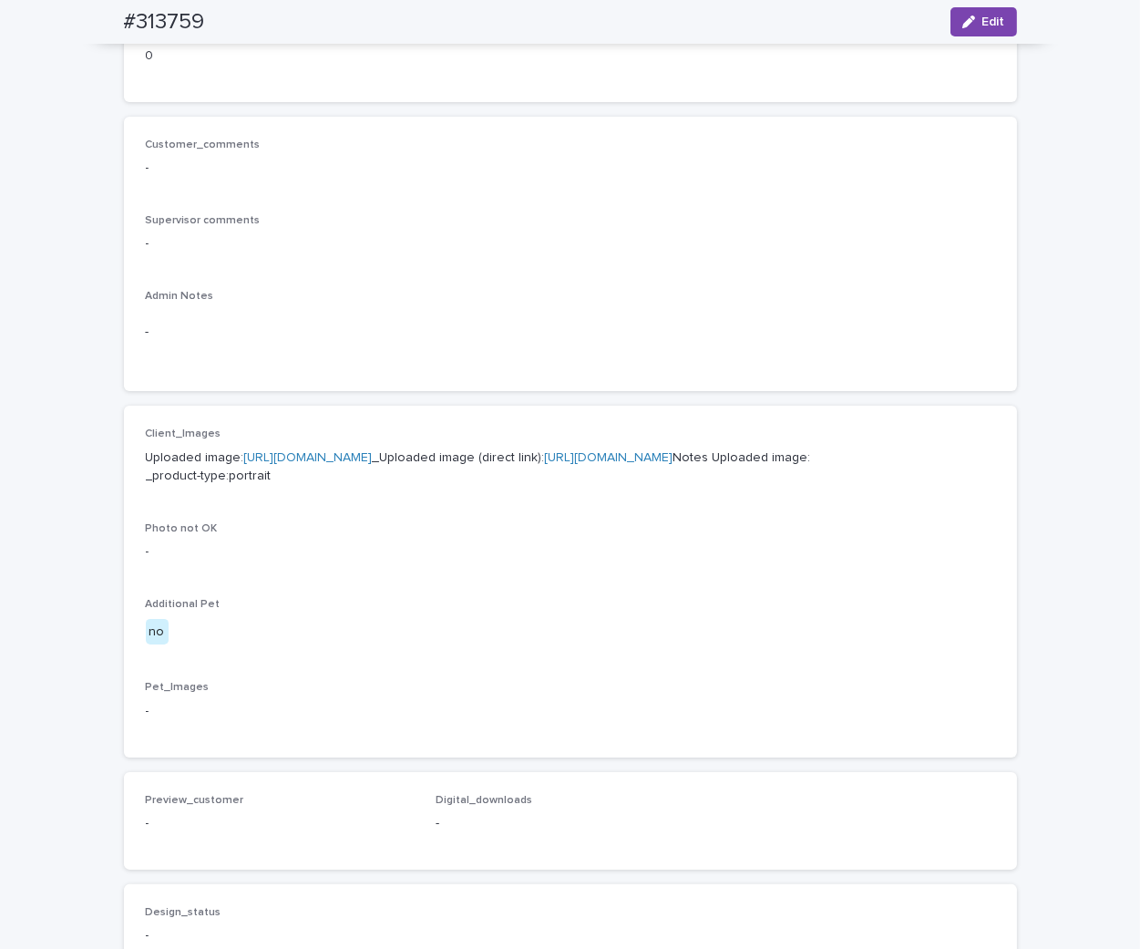
click at [373, 457] on link "https://cdn.shopify.com-uploadkit.app/s/files/1/0033/4807/0511/files/download.h…" at bounding box center [308, 457] width 128 height 13
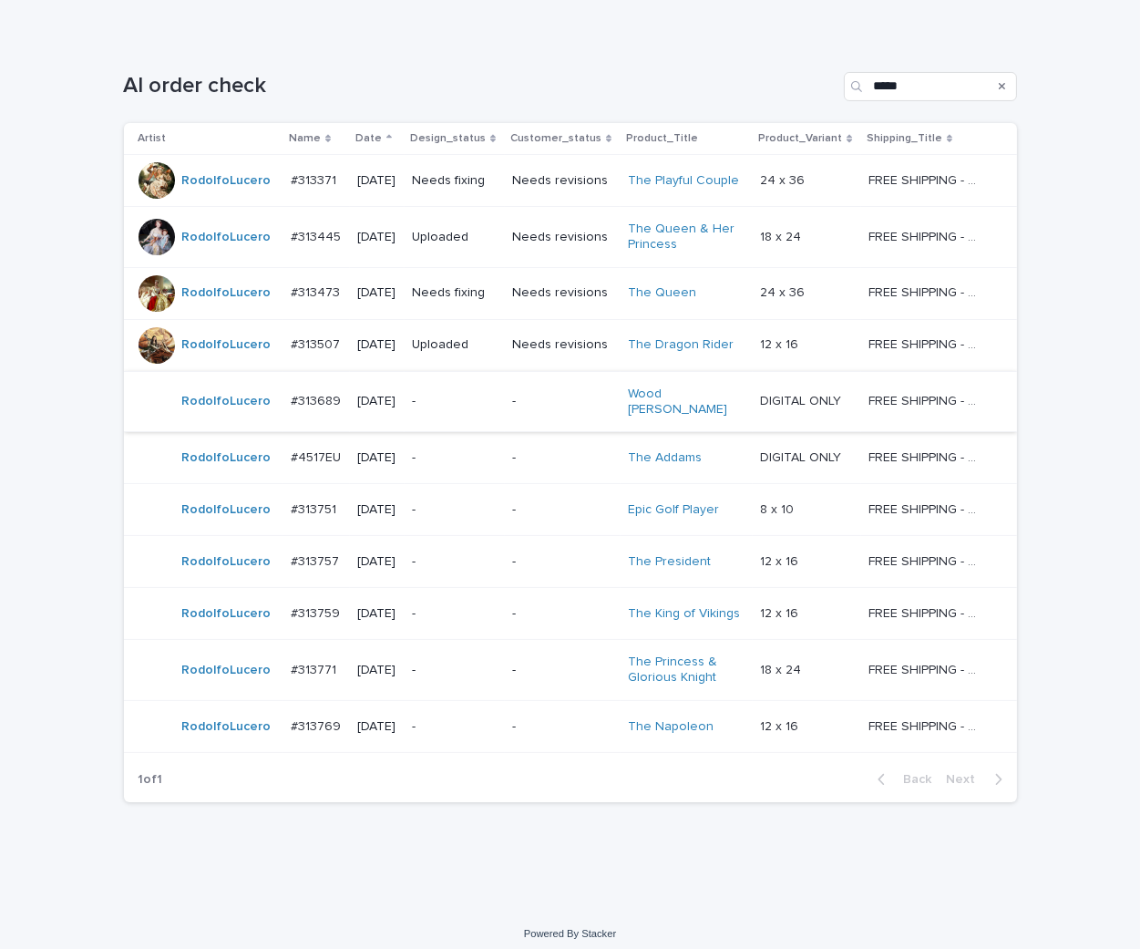
scroll to position [252, 0]
click at [568, 671] on div "-" at bounding box center [562, 668] width 101 height 30
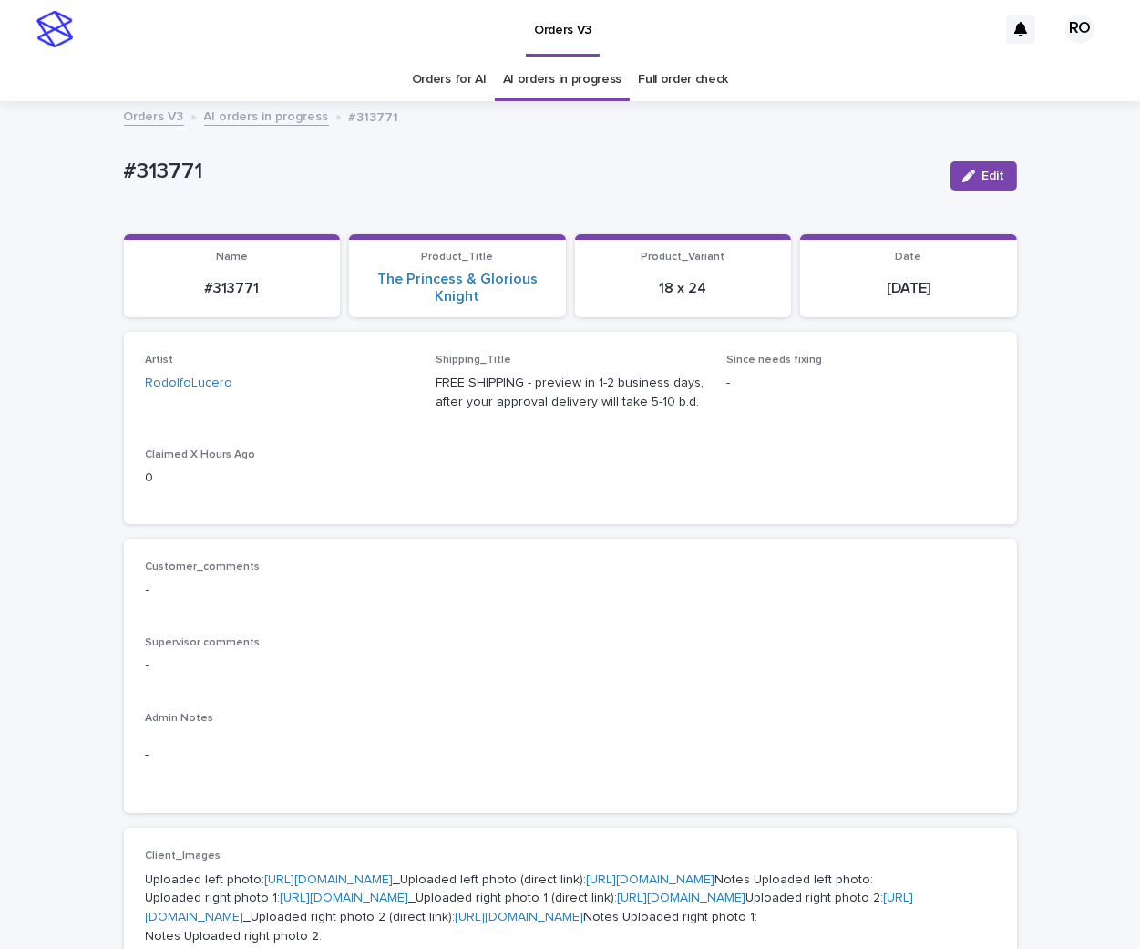
scroll to position [607, 0]
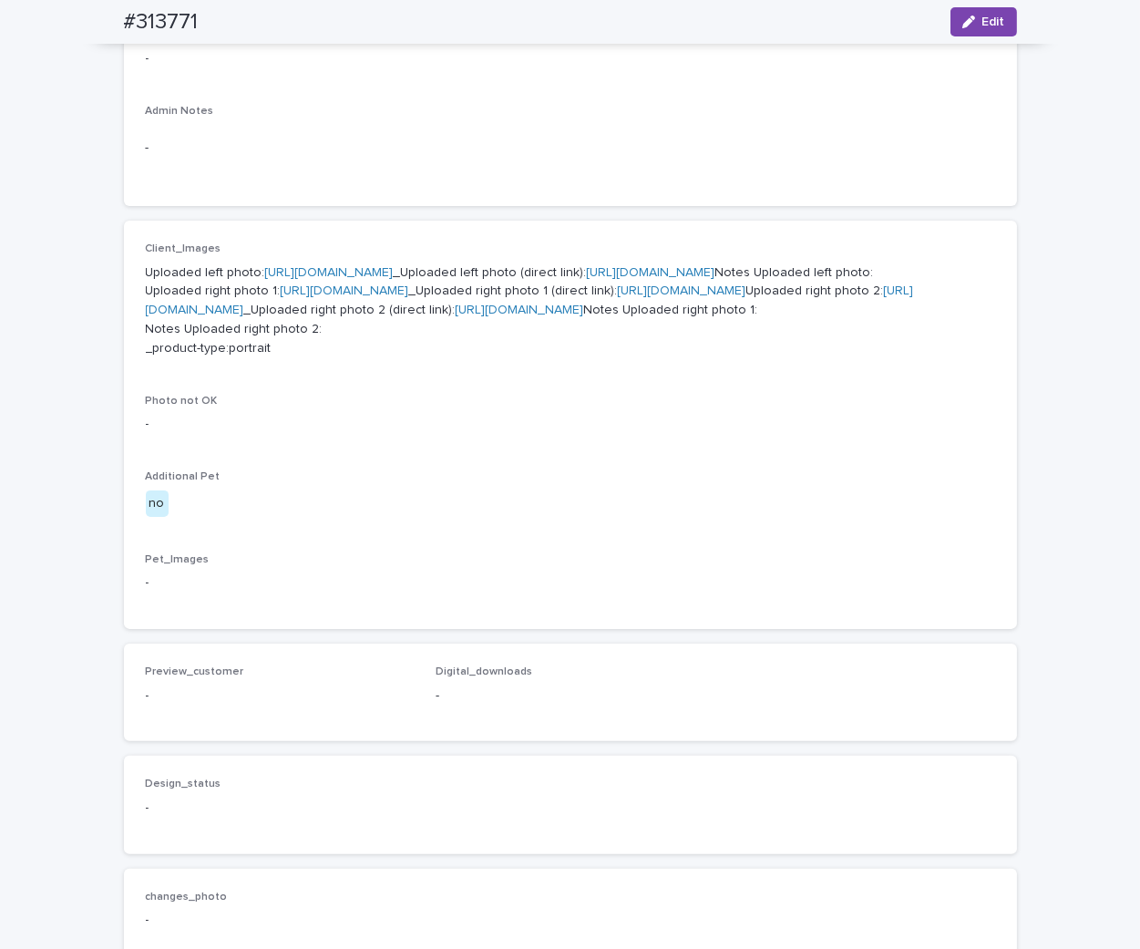
click at [394, 276] on link "https://cdn.shopify.com-uploadkit.app/s/files/1/0033/4807/0511/files/download.h…" at bounding box center [329, 272] width 128 height 13
click at [331, 297] on link "https://cdn.shopify.com-uploadkit.app/s/files/1/0033/4807/0511/files/download.h…" at bounding box center [345, 290] width 128 height 13
click at [335, 316] on link "https://cdn.shopify.com-uploadkit.app/s/files/1/0033/4807/0511/files/download.h…" at bounding box center [530, 300] width 768 height 32
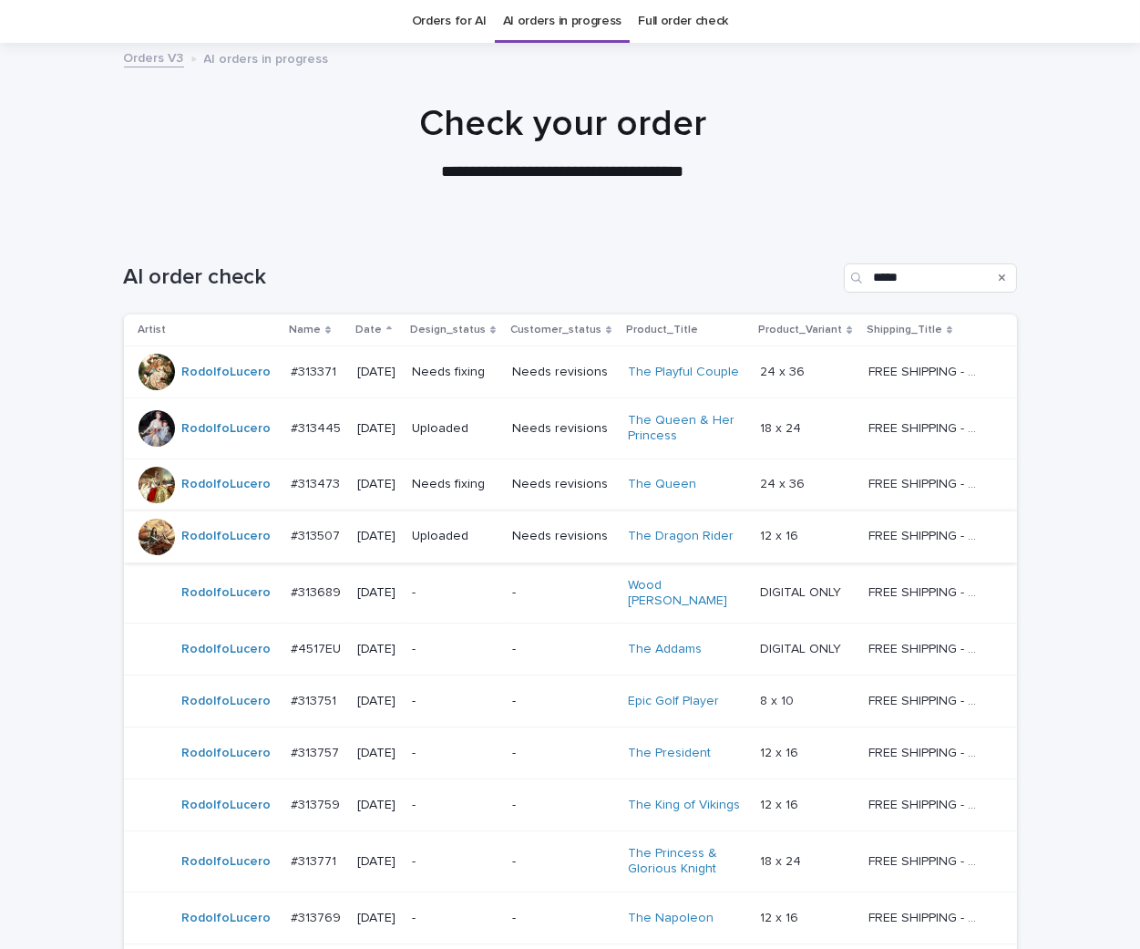
scroll to position [252, 0]
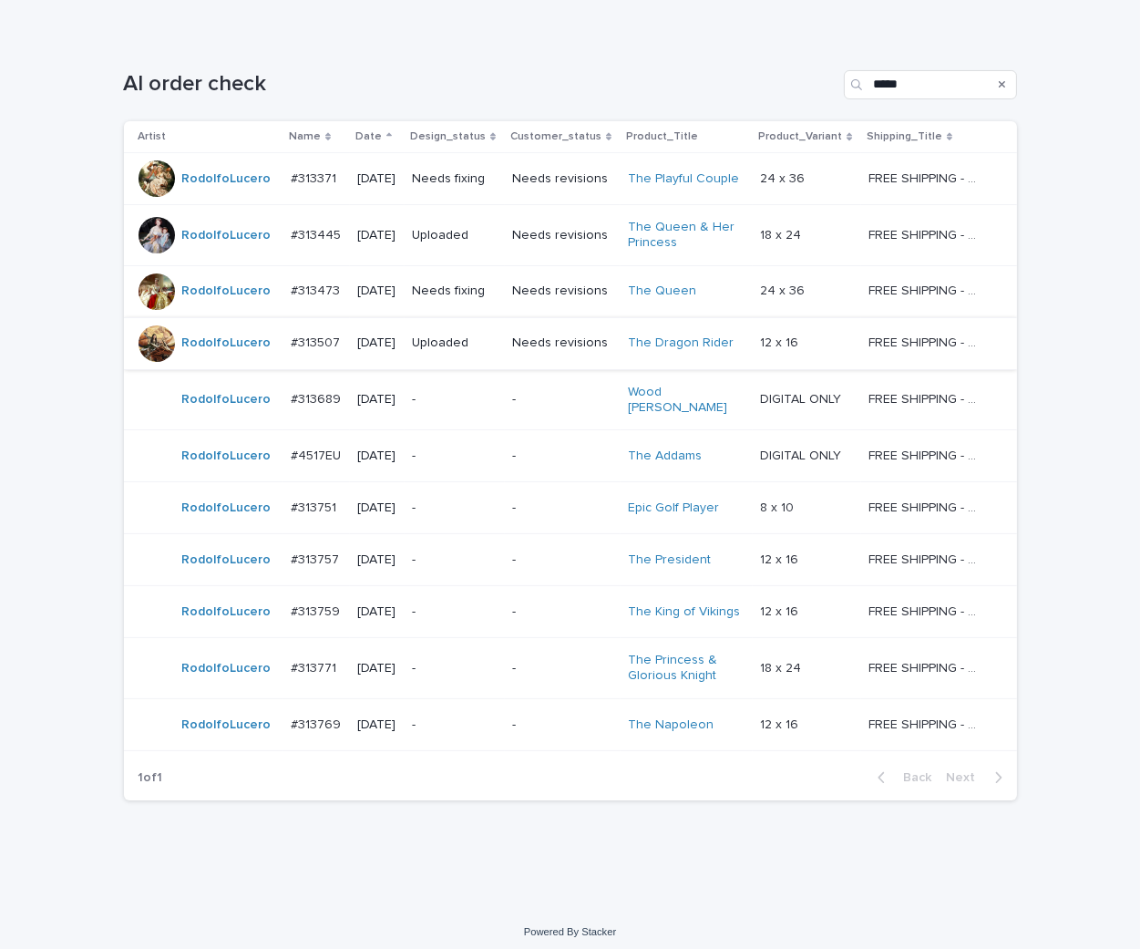
click at [534, 731] on td "-" at bounding box center [563, 724] width 116 height 52
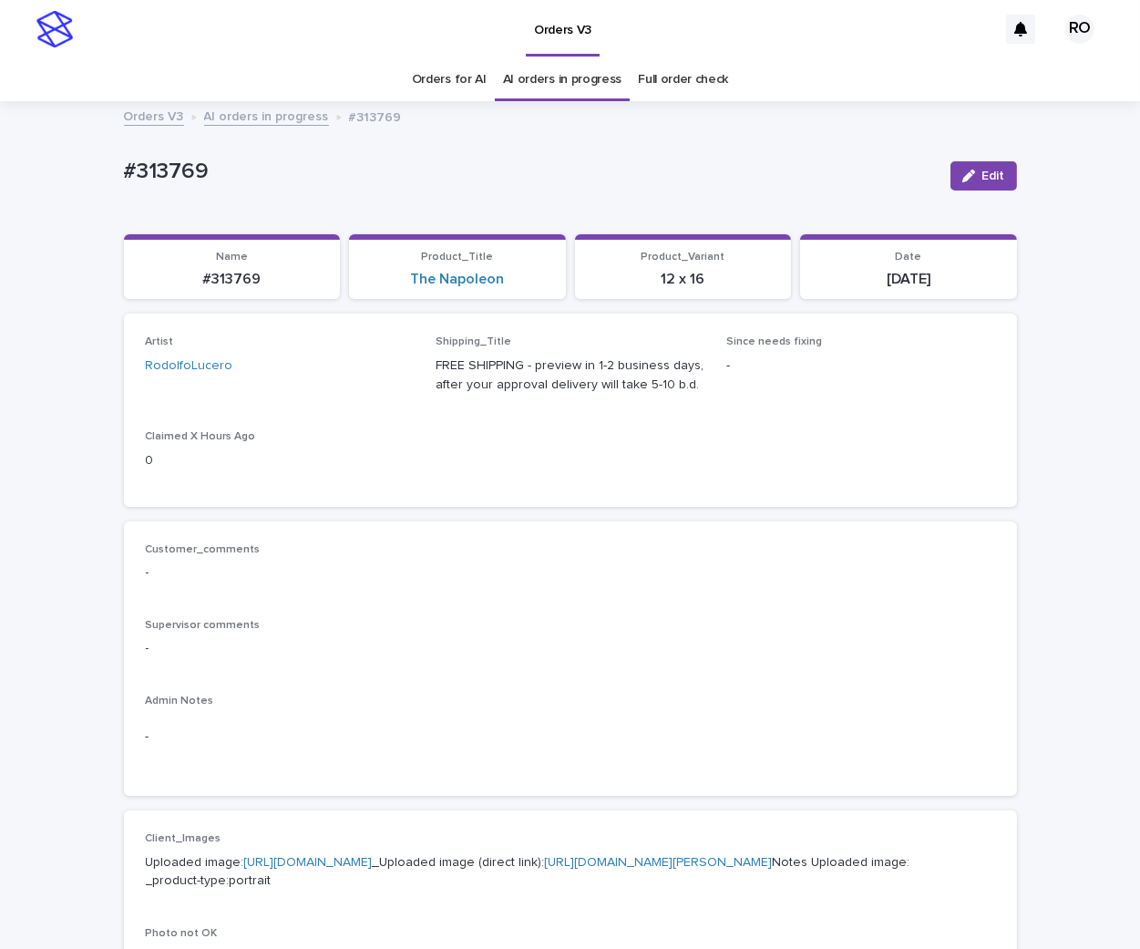
scroll to position [303, 0]
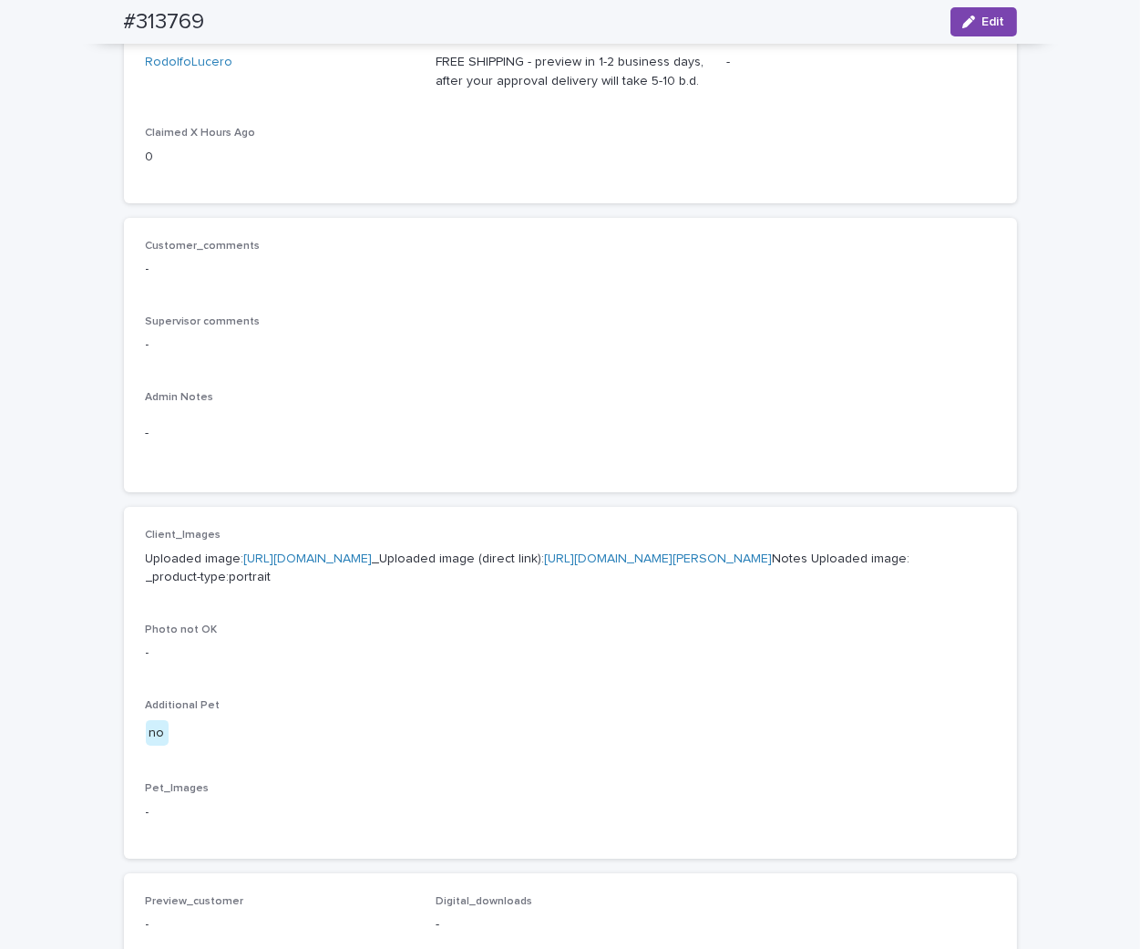
click at [373, 559] on link "https://cdn.shopify.com-uploadkit.app/s/files/1/0033/4807/0511/files/download.h…" at bounding box center [308, 558] width 128 height 13
